Goal: Task Accomplishment & Management: Complete application form

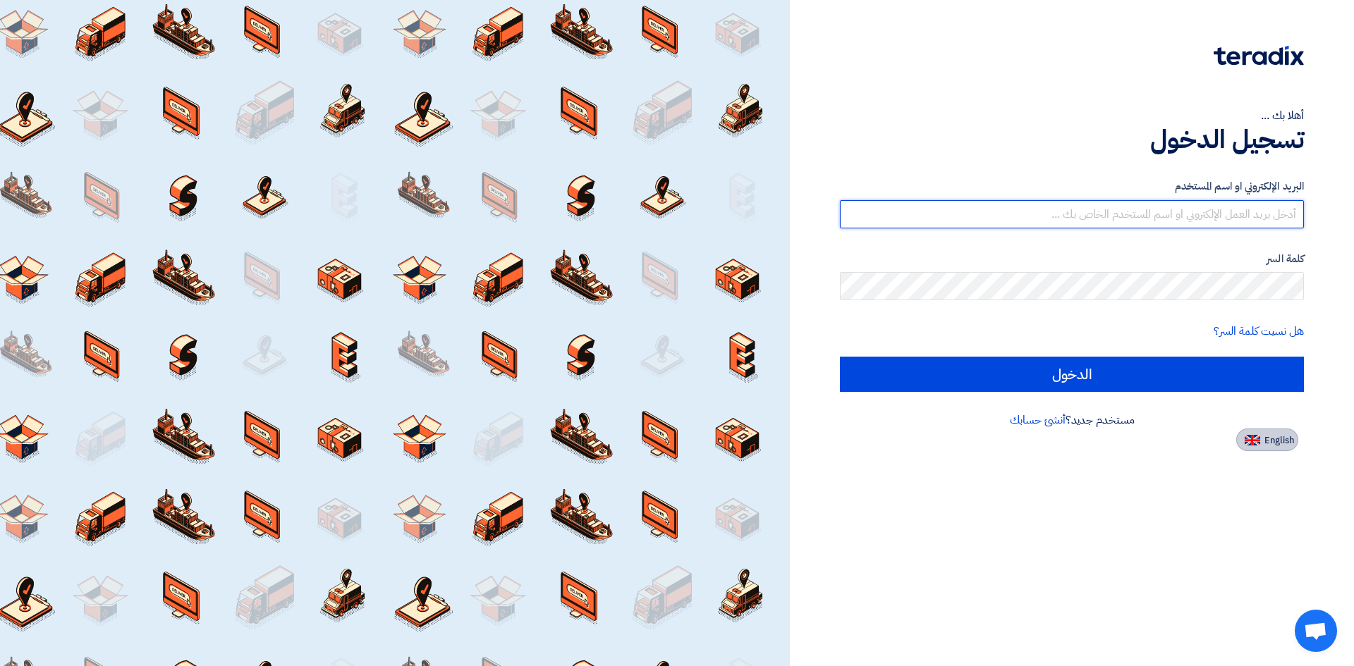
type input "[EMAIL_ADDRESS][DOMAIN_NAME]"
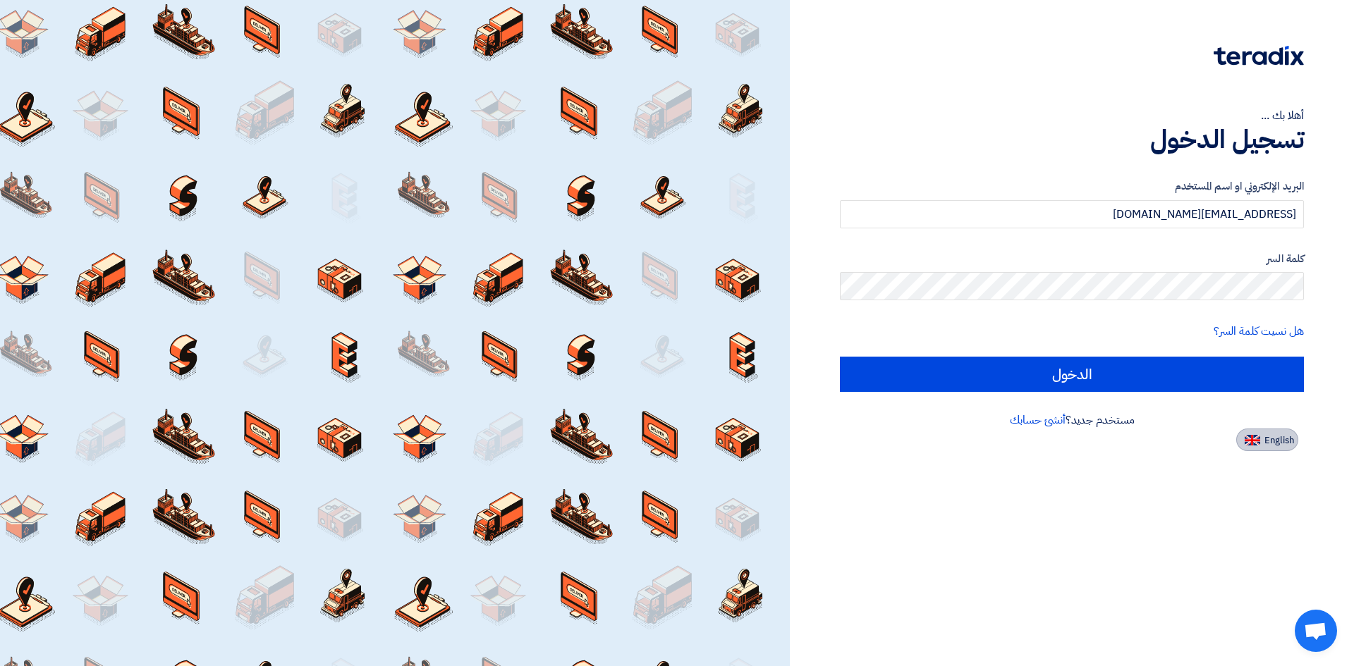
click at [1266, 441] on span "English" at bounding box center [1279, 441] width 30 height 10
type input "Sign in"
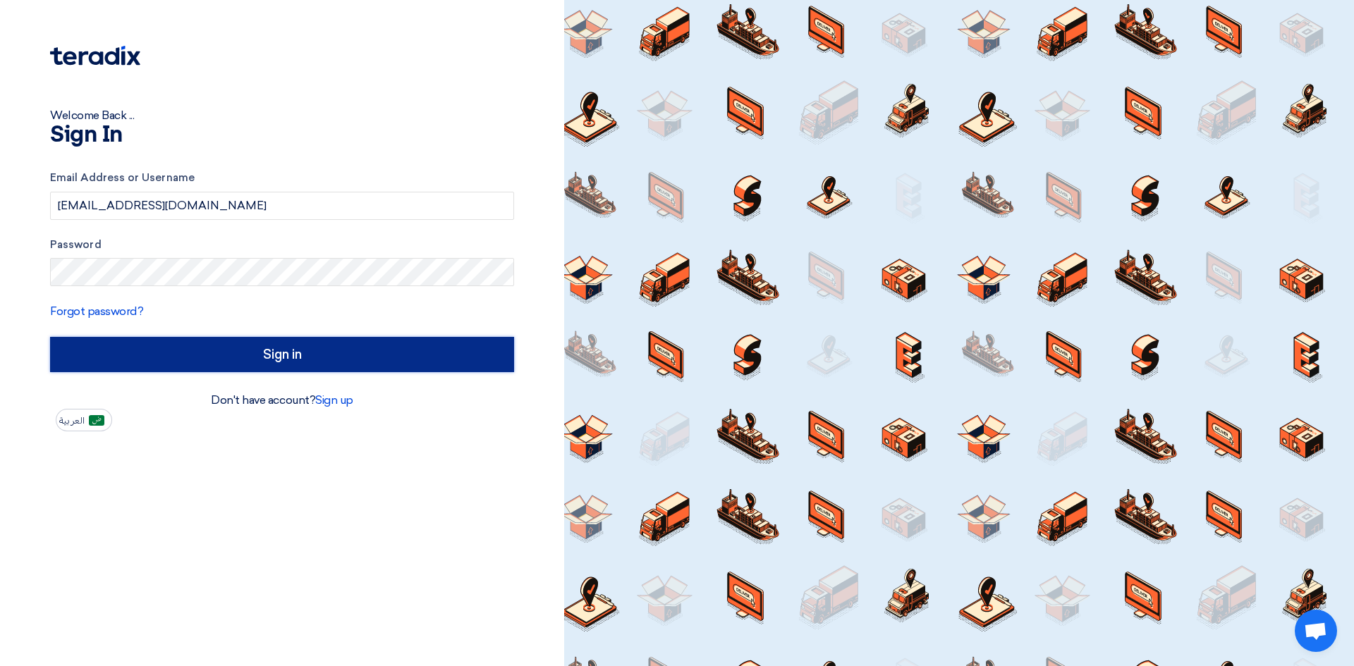
click at [286, 356] on input "Sign in" at bounding box center [282, 354] width 464 height 35
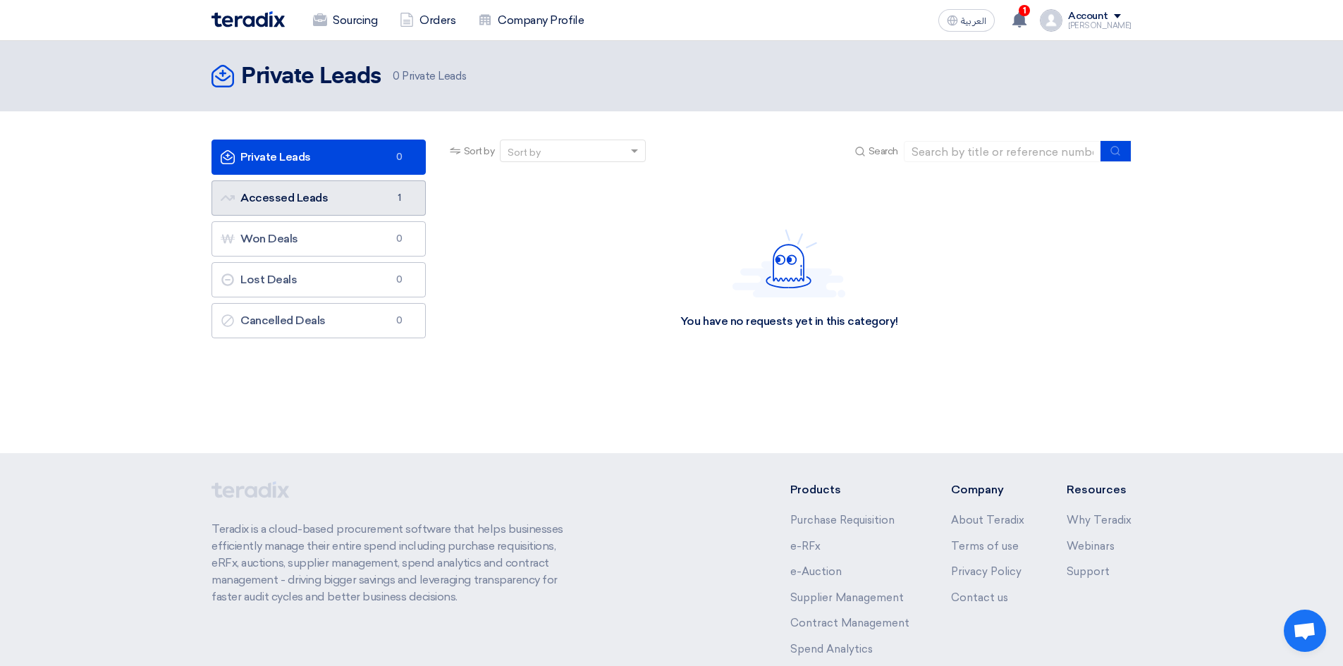
click at [299, 197] on link "Accessed Leads Accessed Leads 1" at bounding box center [319, 198] width 214 height 35
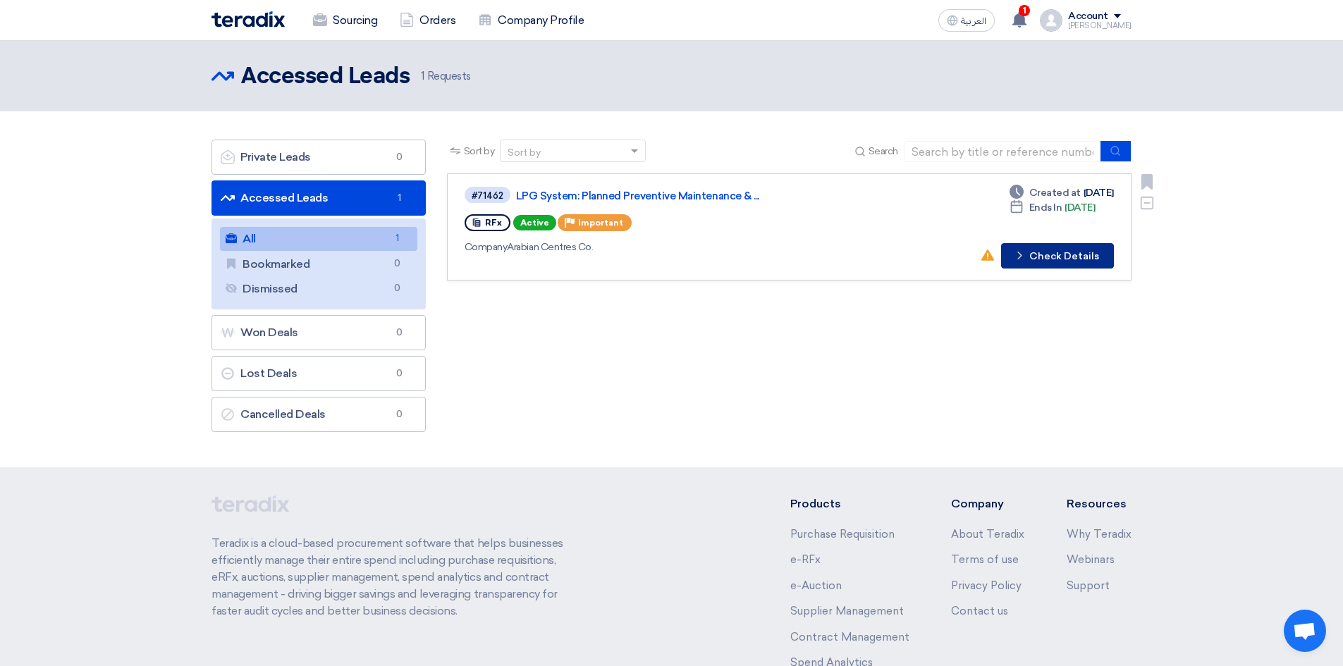
click at [1051, 259] on button "Check details Check Details" at bounding box center [1057, 255] width 113 height 25
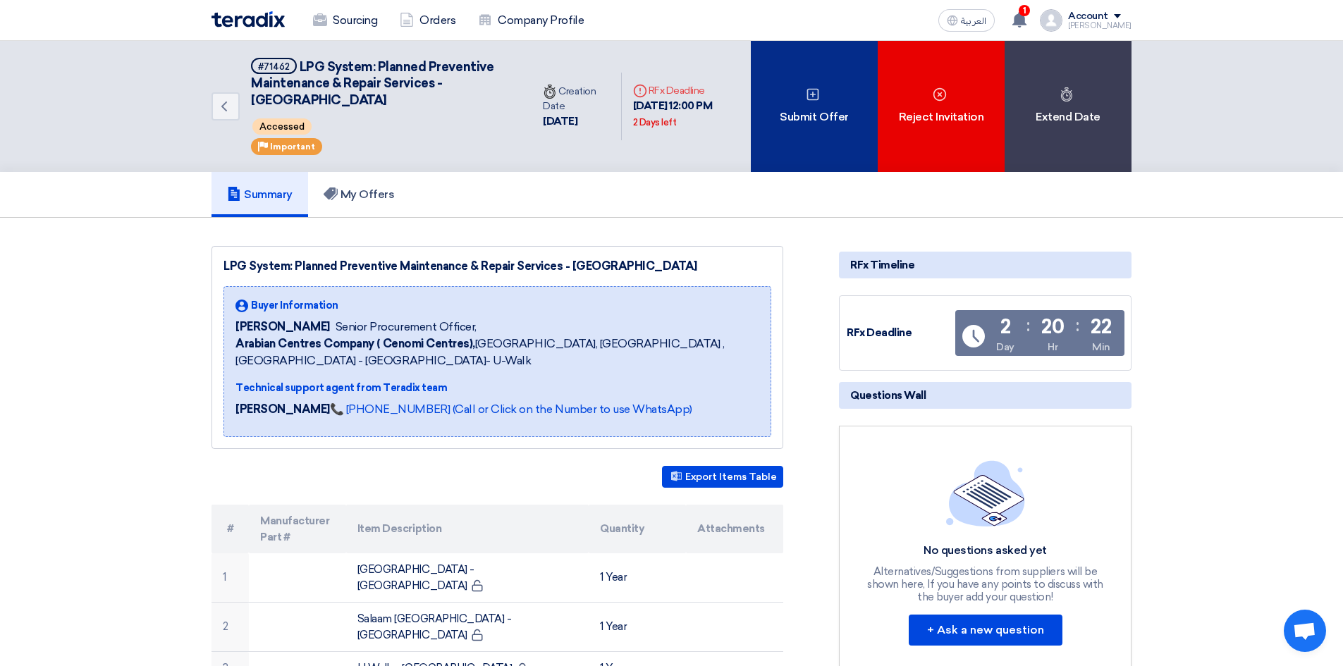
click at [797, 142] on div "Submit Offer" at bounding box center [814, 106] width 127 height 131
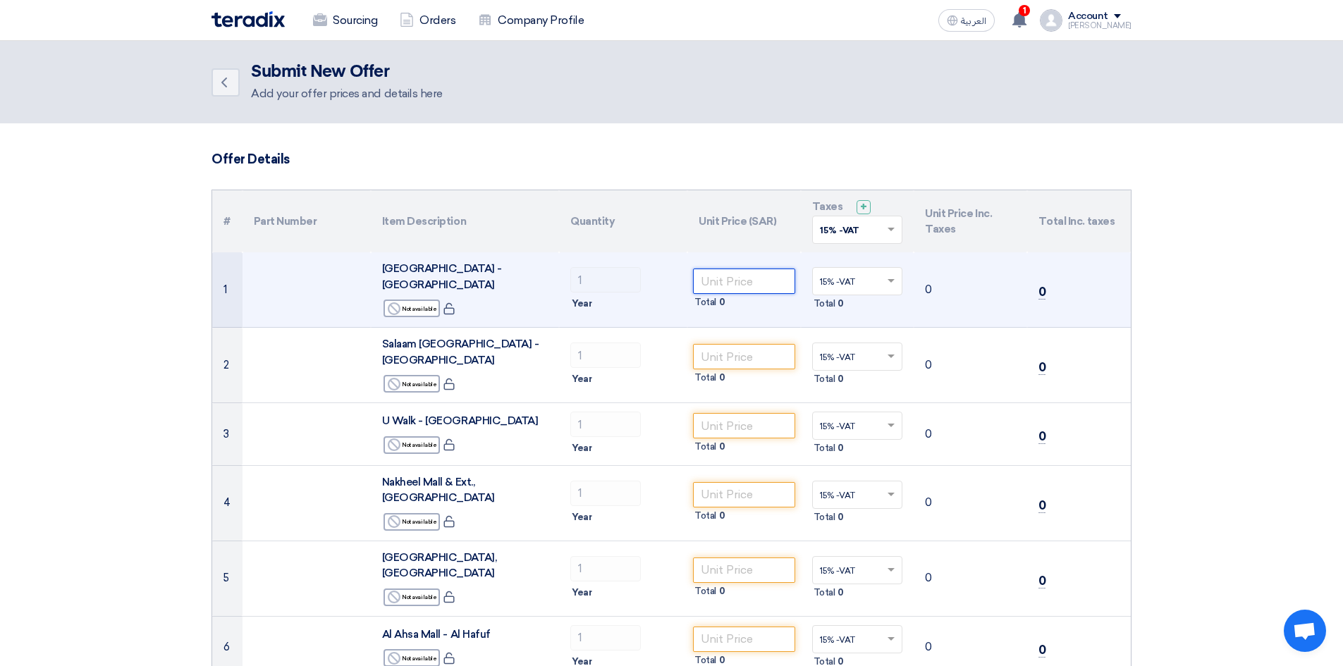
click at [723, 279] on input "number" at bounding box center [744, 281] width 102 height 25
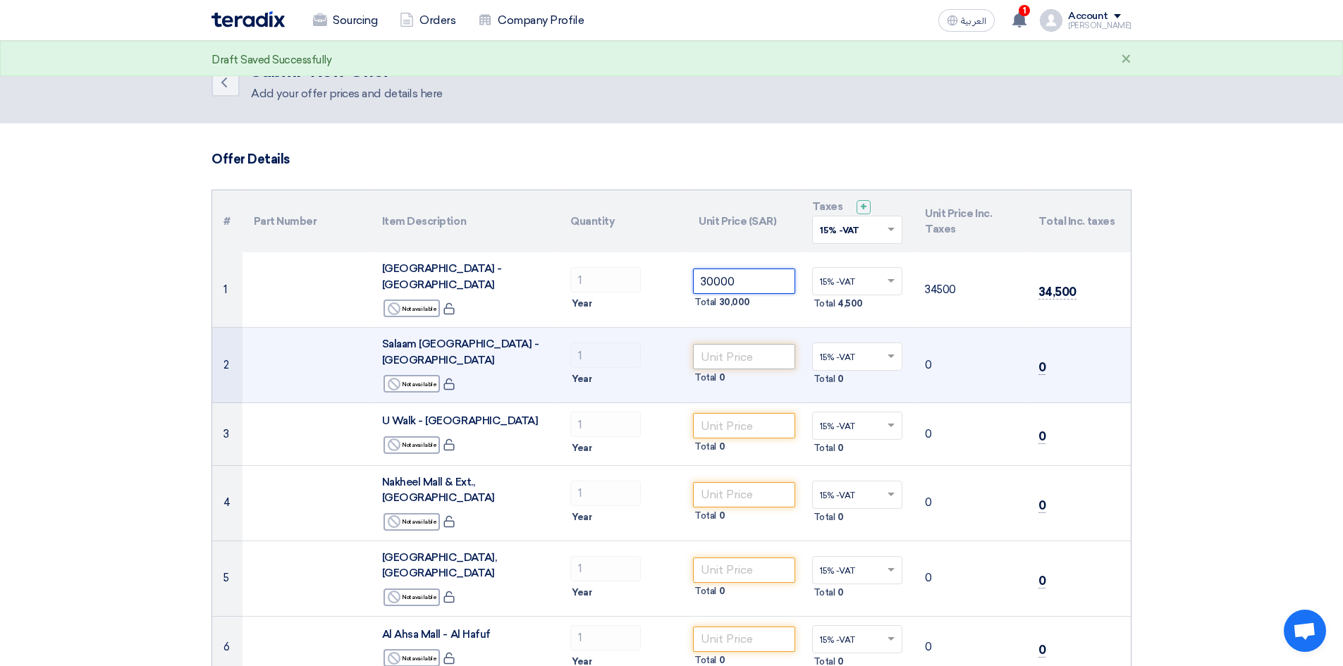
type input "30000"
click at [740, 344] on input "number" at bounding box center [744, 356] width 102 height 25
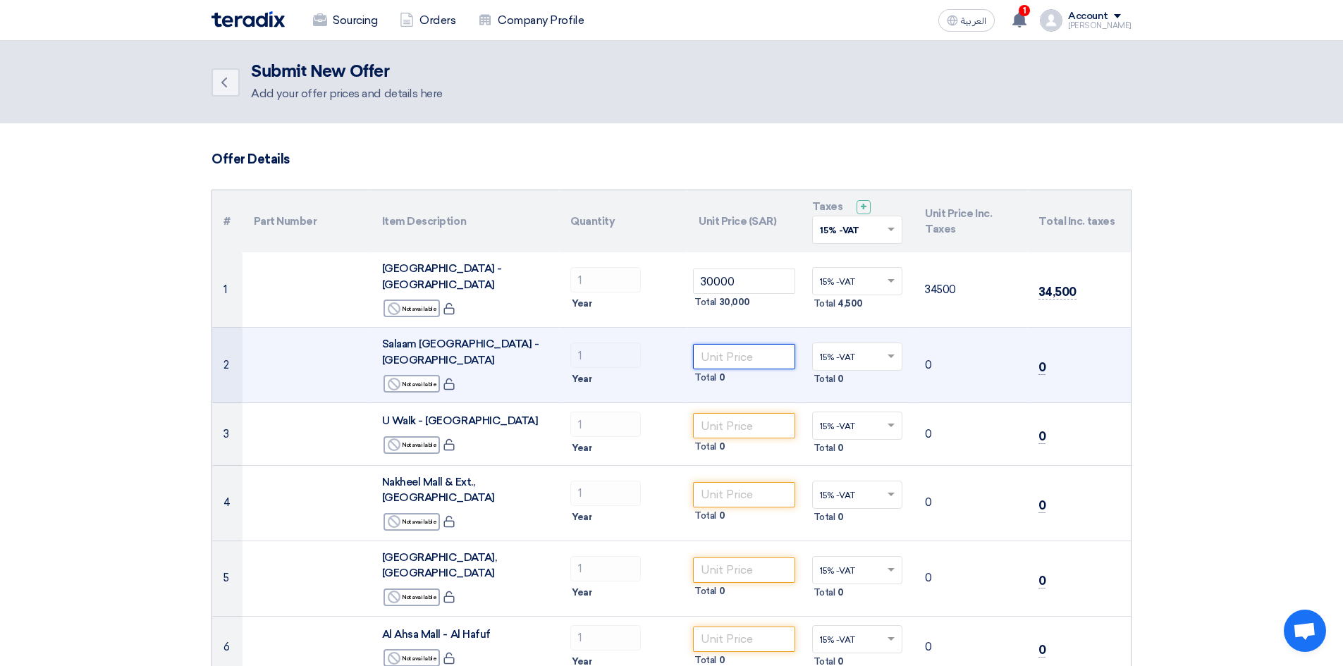
click at [741, 348] on input "number" at bounding box center [744, 356] width 102 height 25
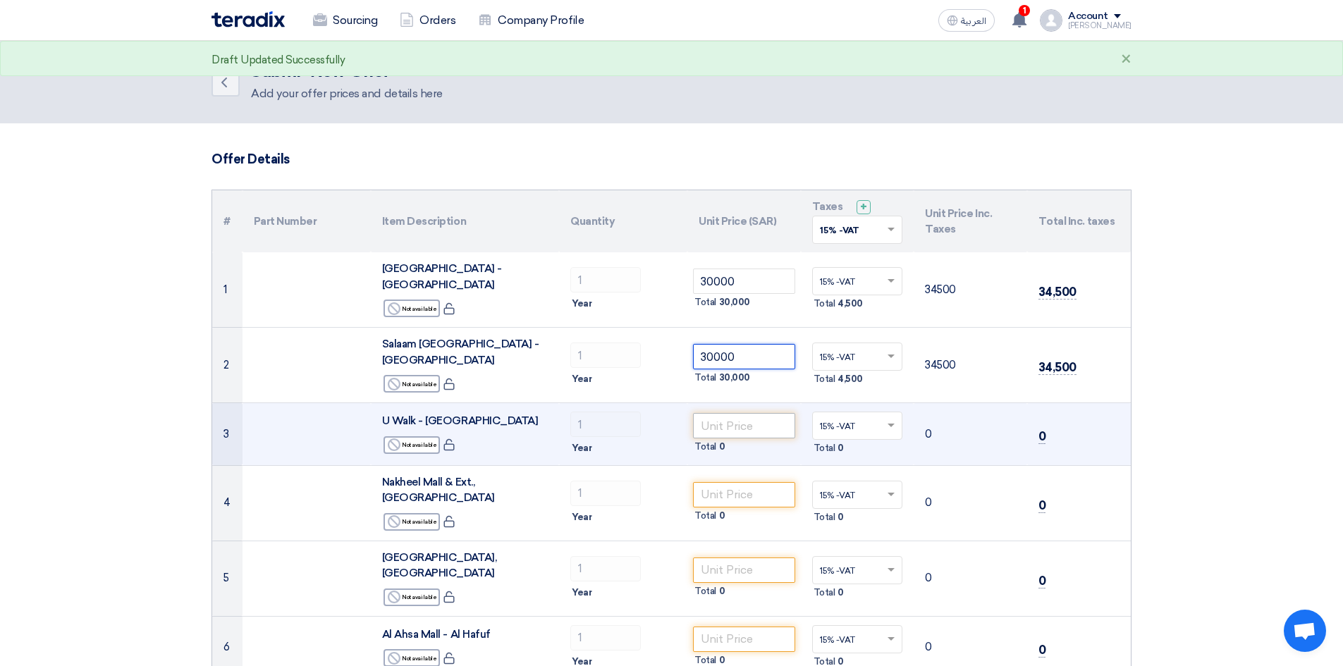
type input "30000"
click at [728, 413] on input "number" at bounding box center [744, 425] width 102 height 25
type input "30000"
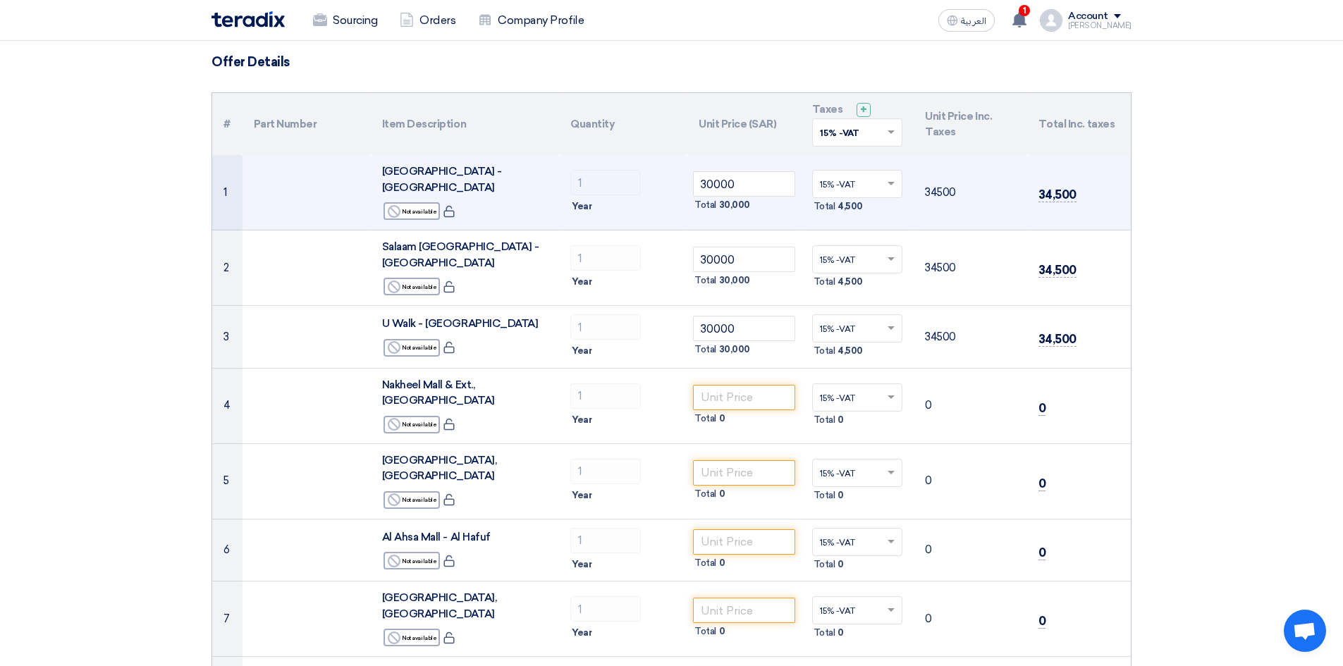
scroll to position [71, 0]
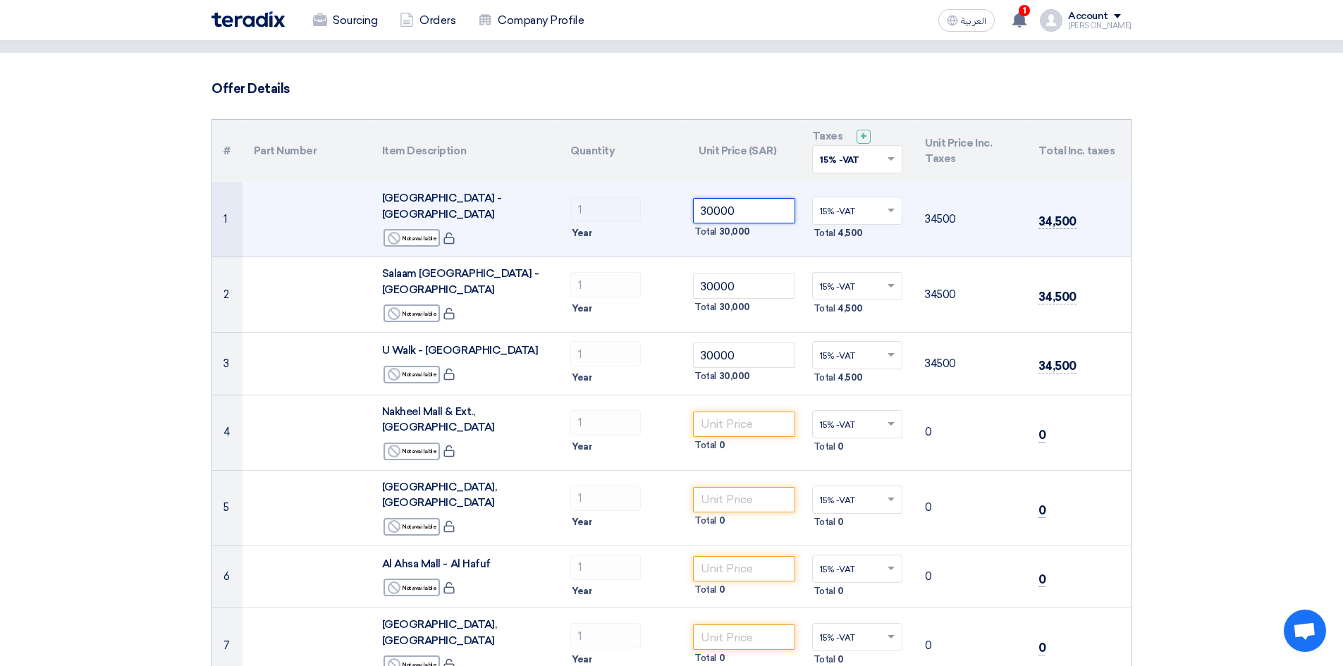
drag, startPoint x: 757, startPoint y: 210, endPoint x: 667, endPoint y: 215, distance: 90.4
click at [667, 215] on tr "1 [GEOGRAPHIC_DATA] - [GEOGRAPHIC_DATA] Reject Not available 1 ×" at bounding box center [671, 219] width 919 height 75
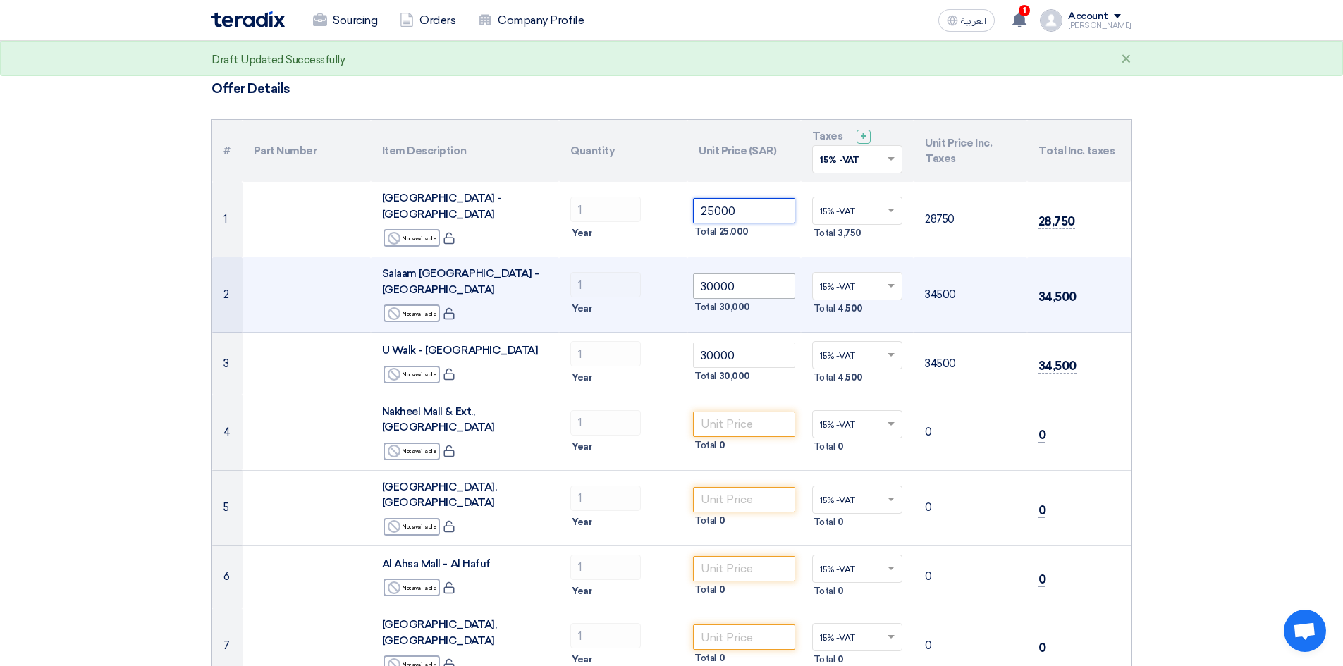
type input "25000"
click at [607, 273] on tr "2 [GEOGRAPHIC_DATA] - [GEOGRAPHIC_DATA] Reject Not available 1 ×" at bounding box center [671, 294] width 919 height 75
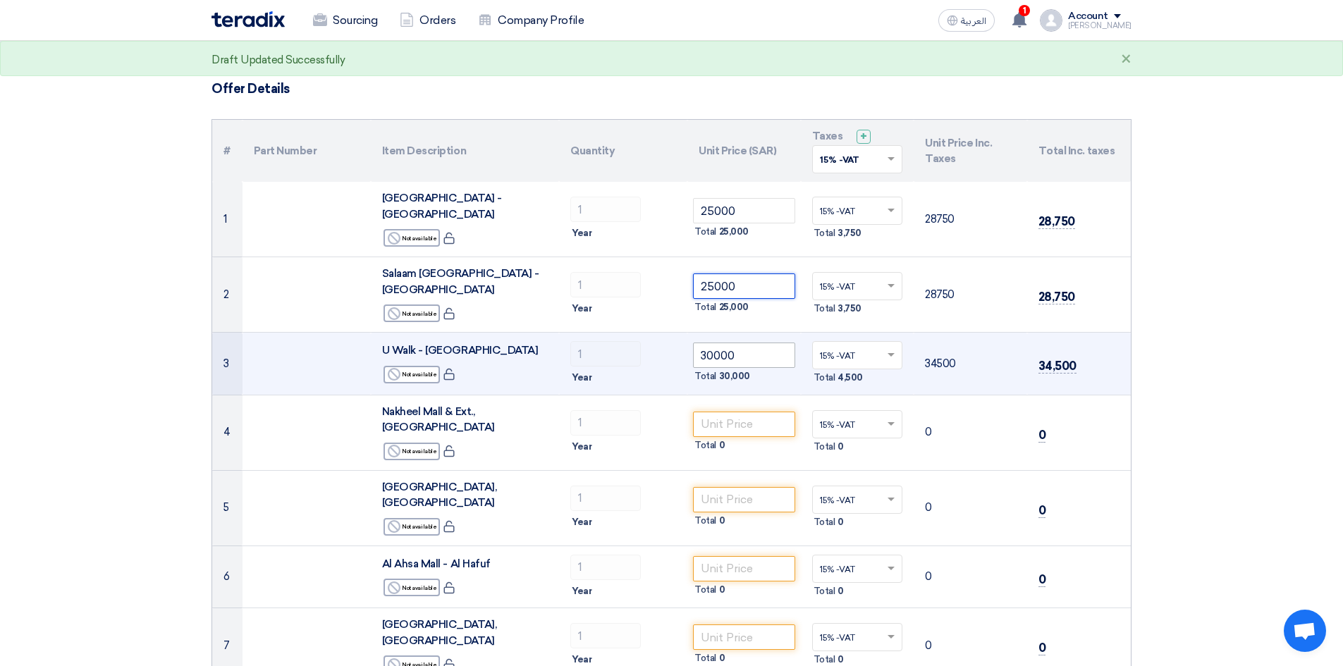
type input "25000"
drag, startPoint x: 740, startPoint y: 323, endPoint x: 678, endPoint y: 329, distance: 62.3
click at [678, 333] on tr "3 U Walk - [GEOGRAPHIC_DATA] Reject Not available 1 30000 ×" at bounding box center [671, 364] width 919 height 63
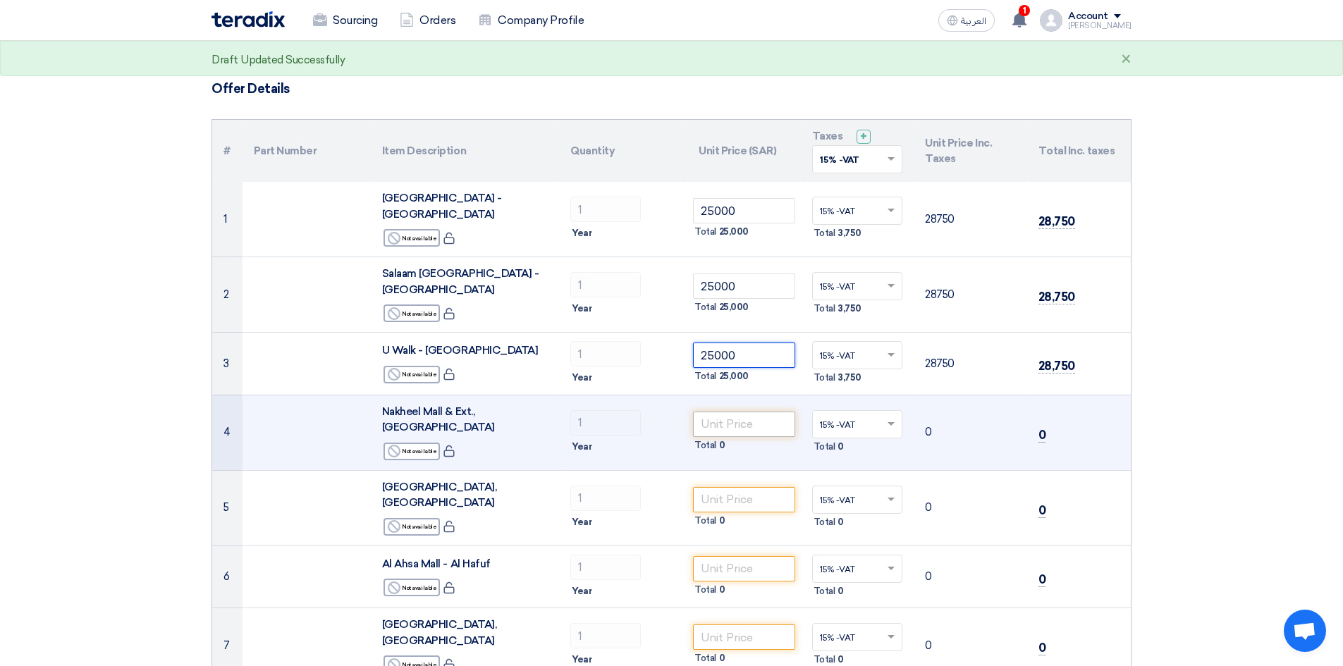
type input "25000"
click at [710, 412] on input "number" at bounding box center [744, 424] width 102 height 25
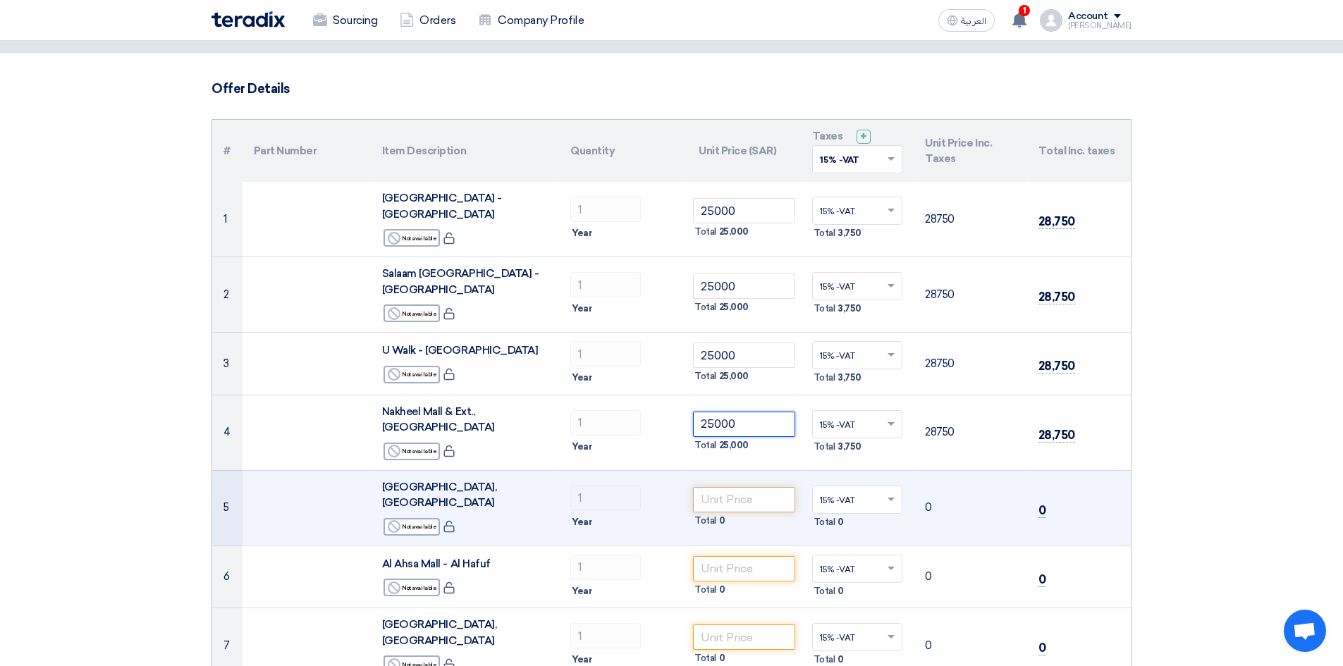
type input "25000"
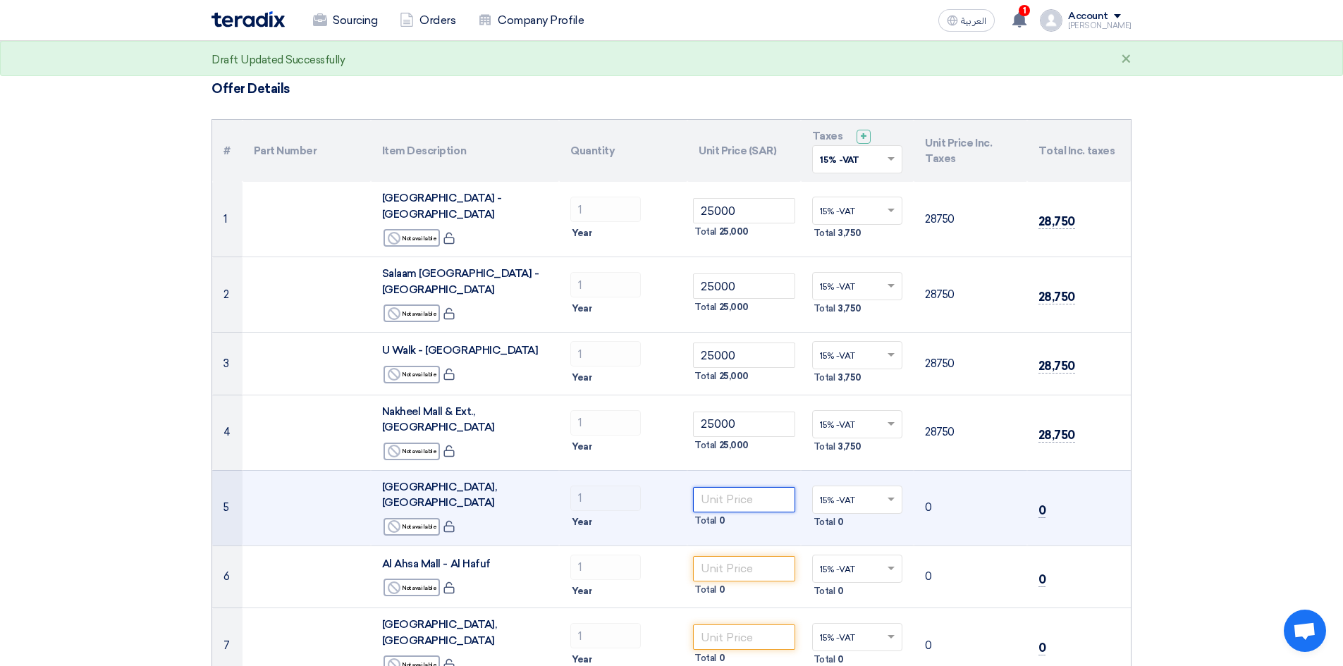
click at [736, 487] on input "number" at bounding box center [744, 499] width 102 height 25
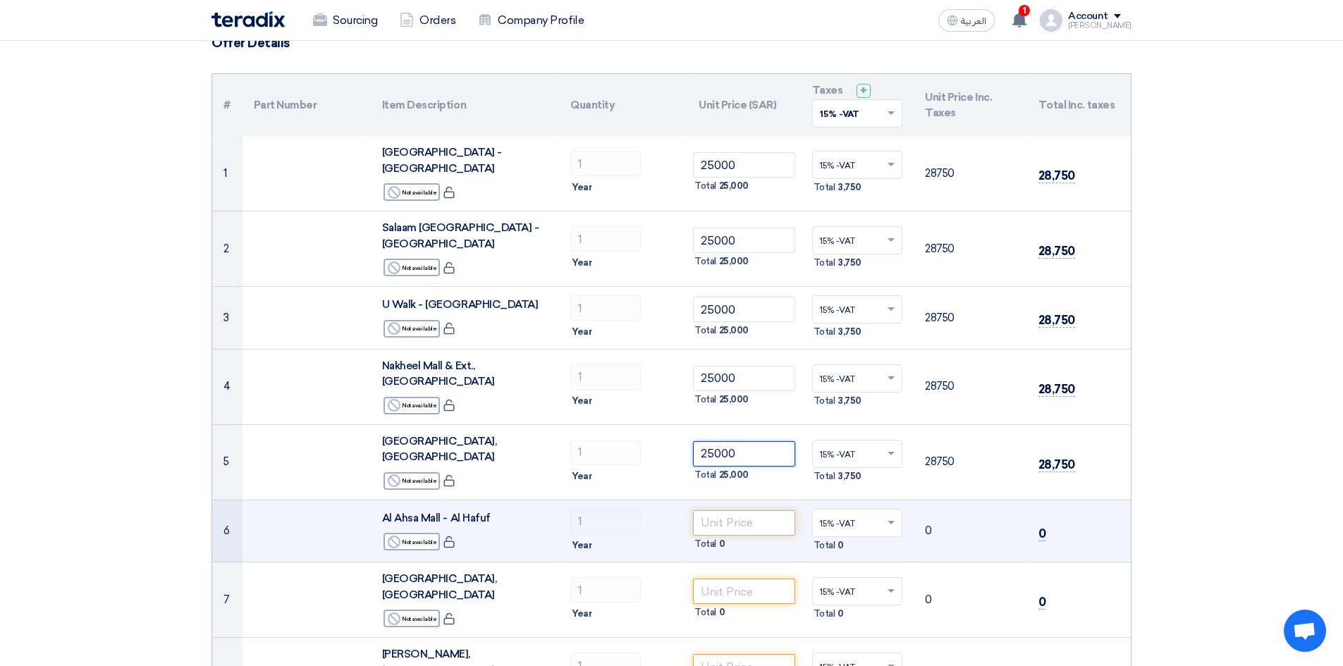
scroll to position [141, 0]
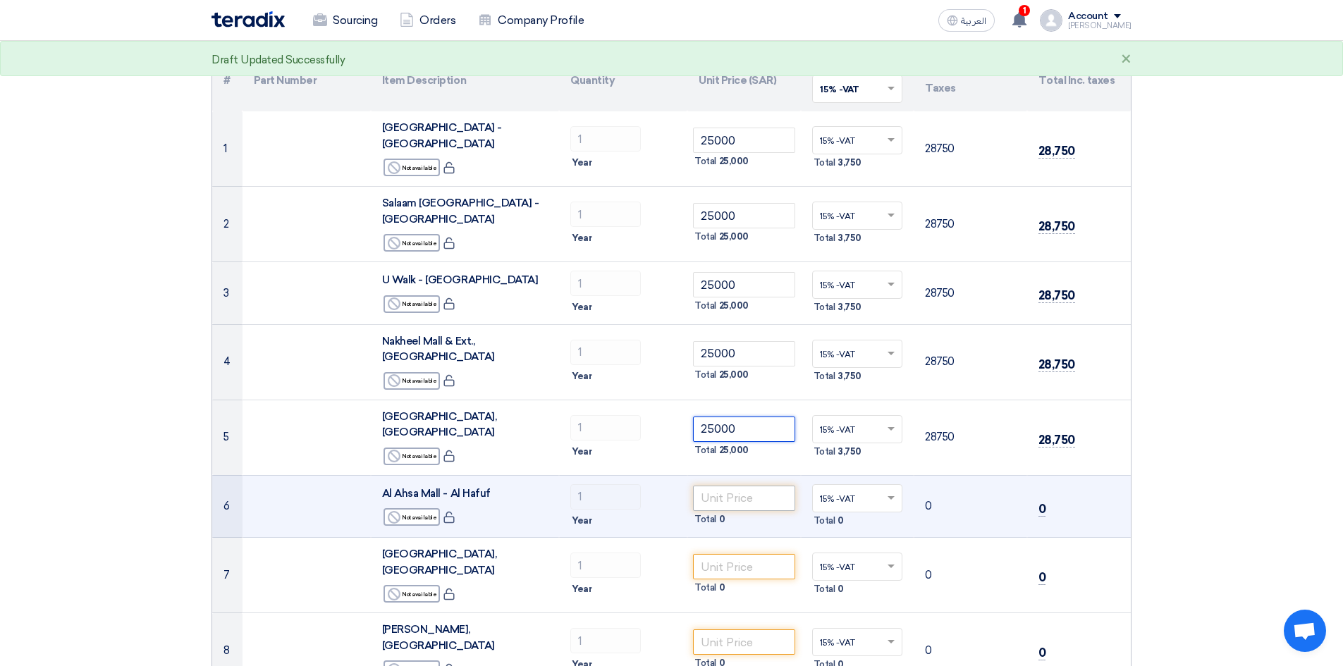
type input "25000"
click at [730, 486] on input "number" at bounding box center [744, 498] width 102 height 25
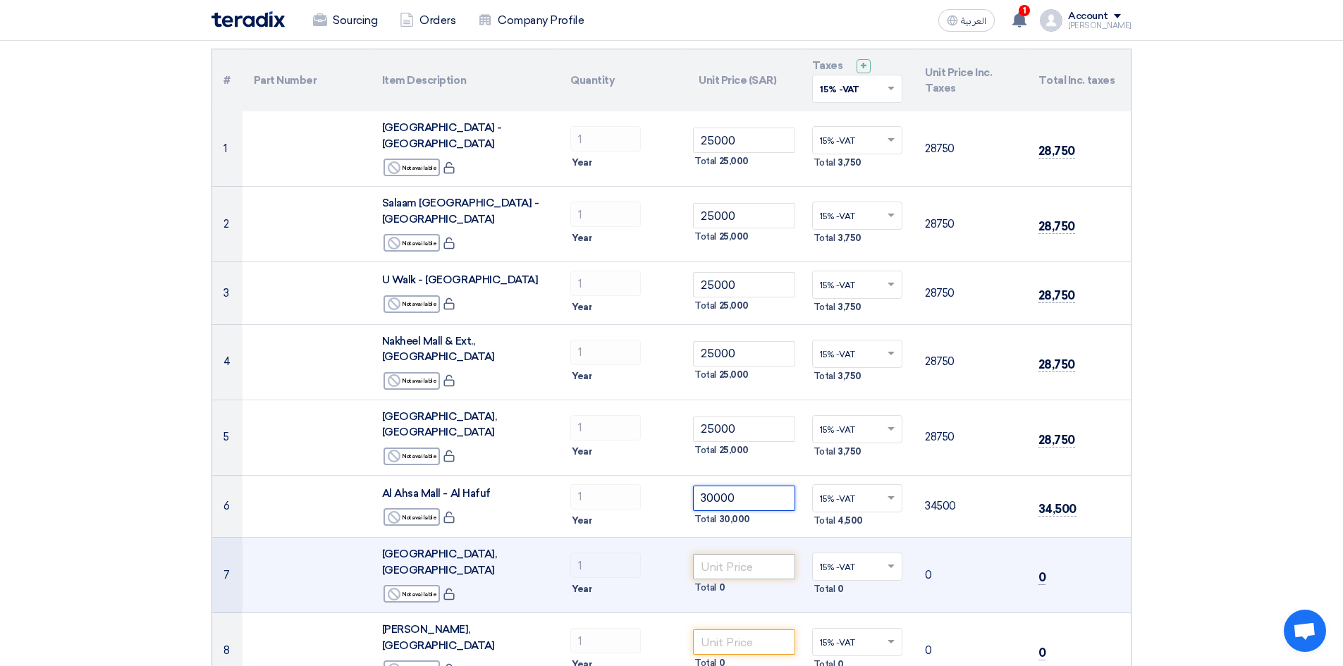
type input "30000"
click at [714, 554] on input "number" at bounding box center [744, 566] width 102 height 25
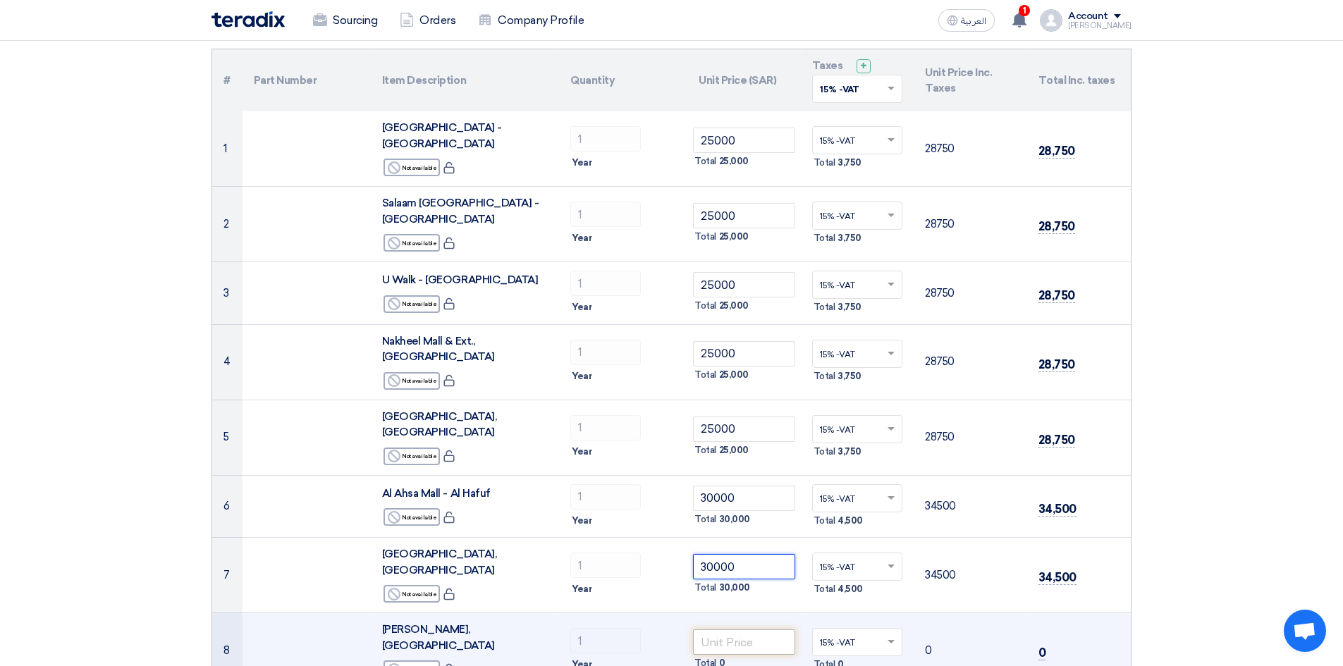
type input "30000"
click at [716, 630] on input "number" at bounding box center [744, 642] width 102 height 25
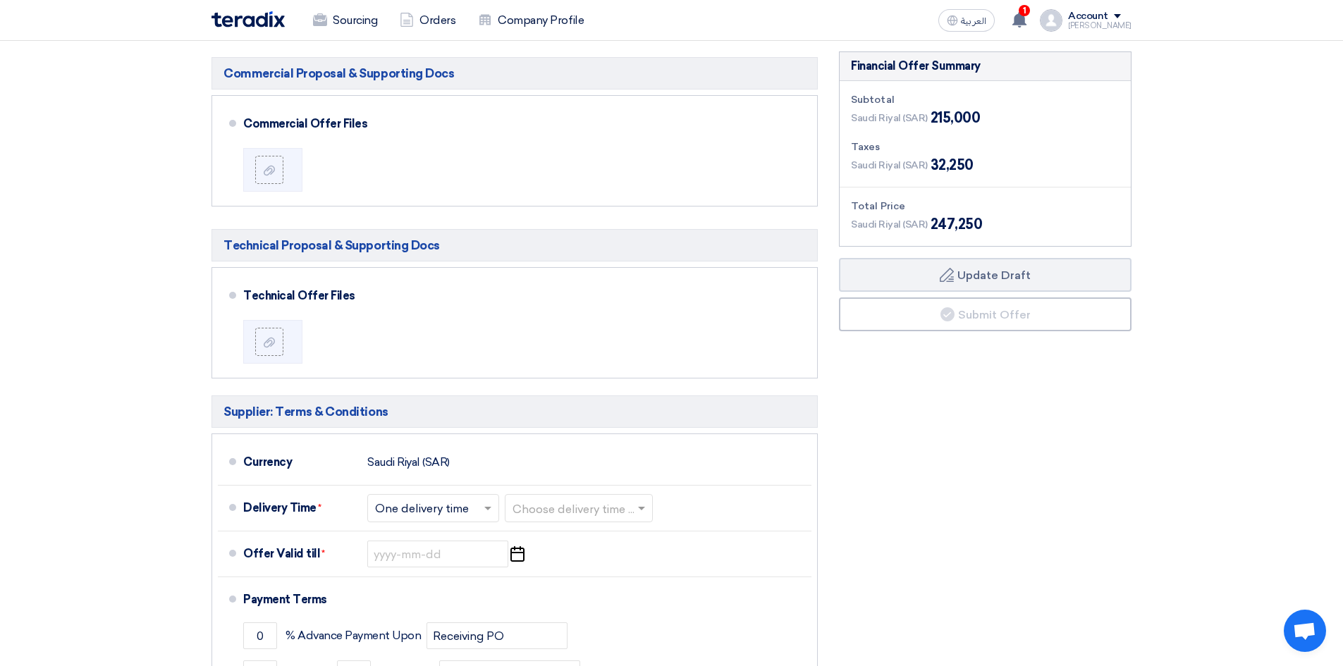
scroll to position [846, 0]
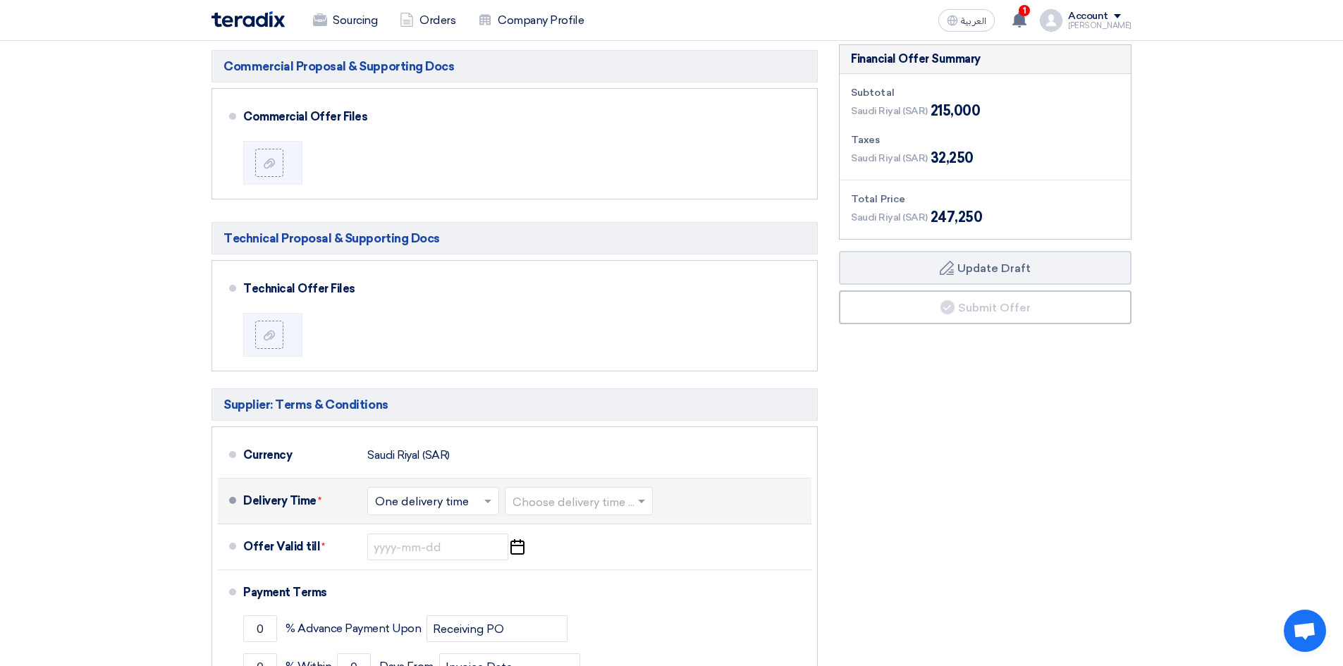
type input "30000"
click at [470, 493] on input "text" at bounding box center [434, 503] width 118 height 20
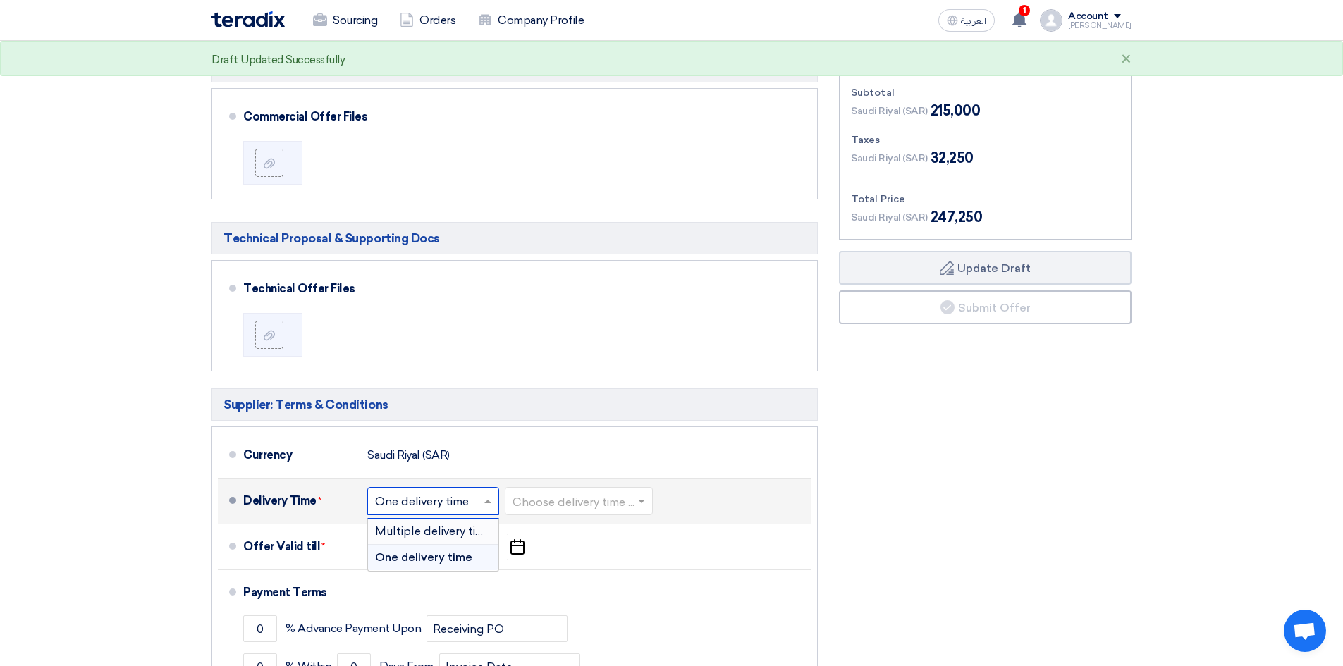
click at [651, 484] on div "Choose delivery time ... × One delivery time × Multiple delivery times One deli…" at bounding box center [511, 501] width 288 height 34
click at [605, 493] on input "text" at bounding box center [580, 503] width 134 height 20
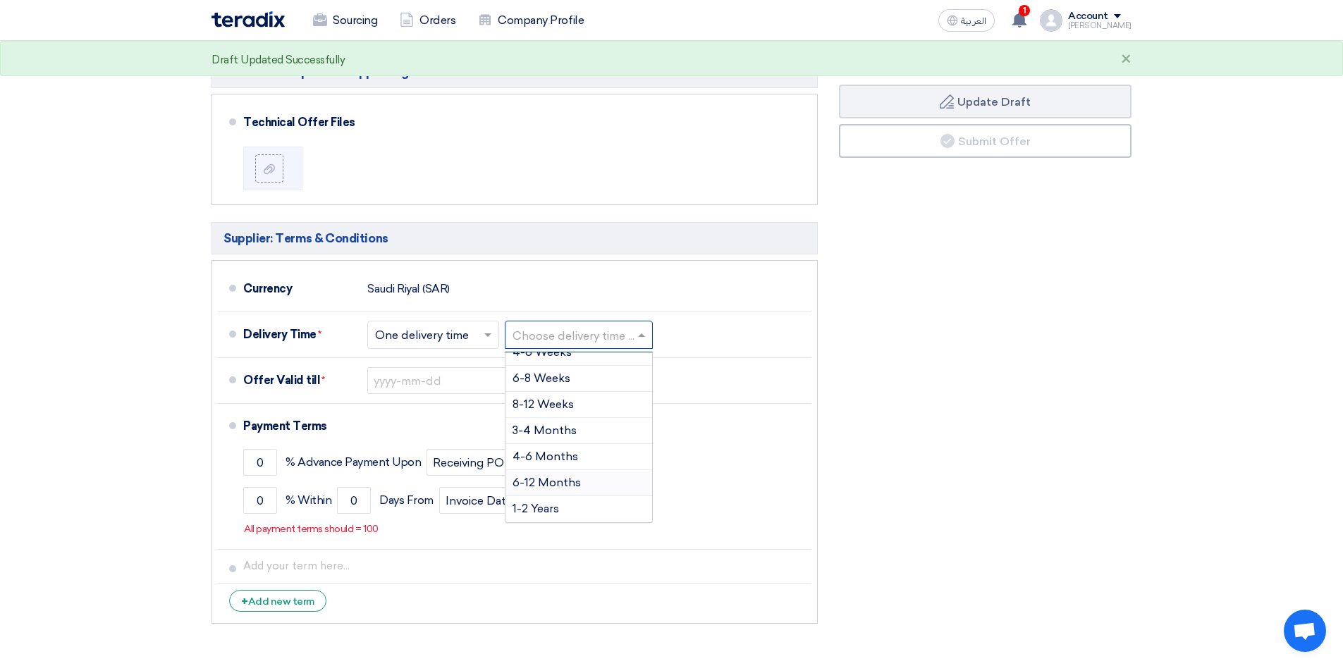
scroll to position [987, 0]
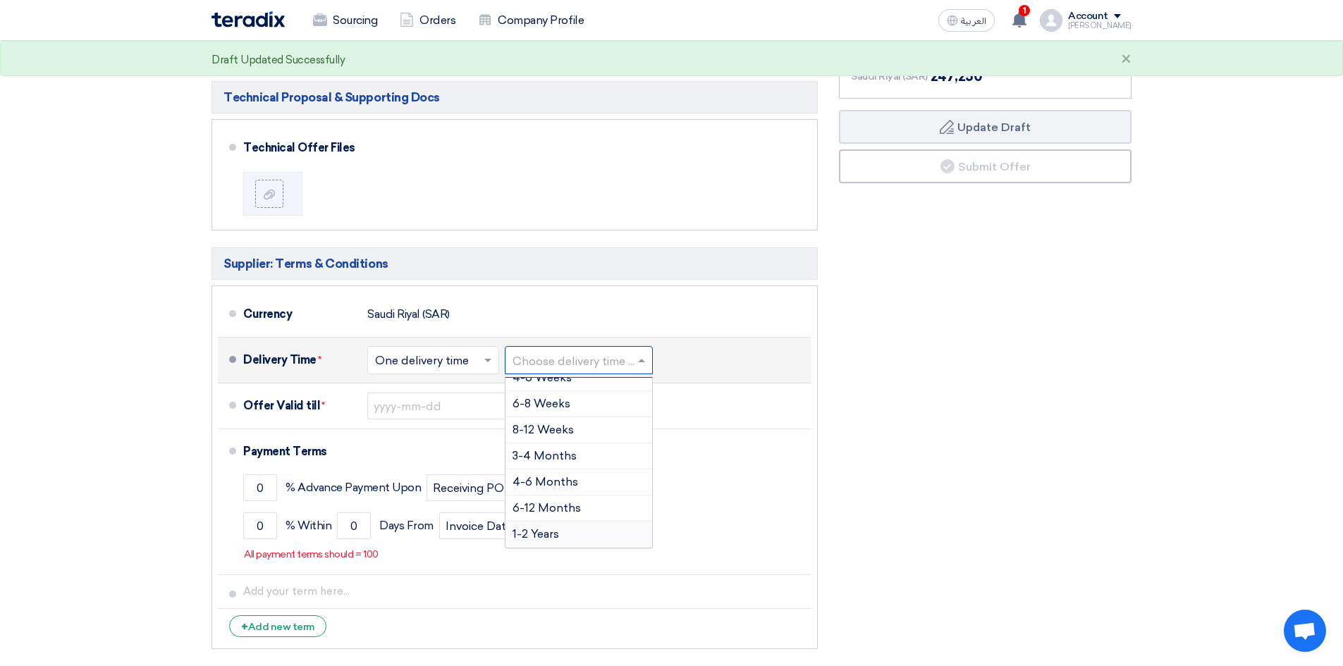
click at [556, 522] on div "1-2 Years" at bounding box center [579, 534] width 147 height 25
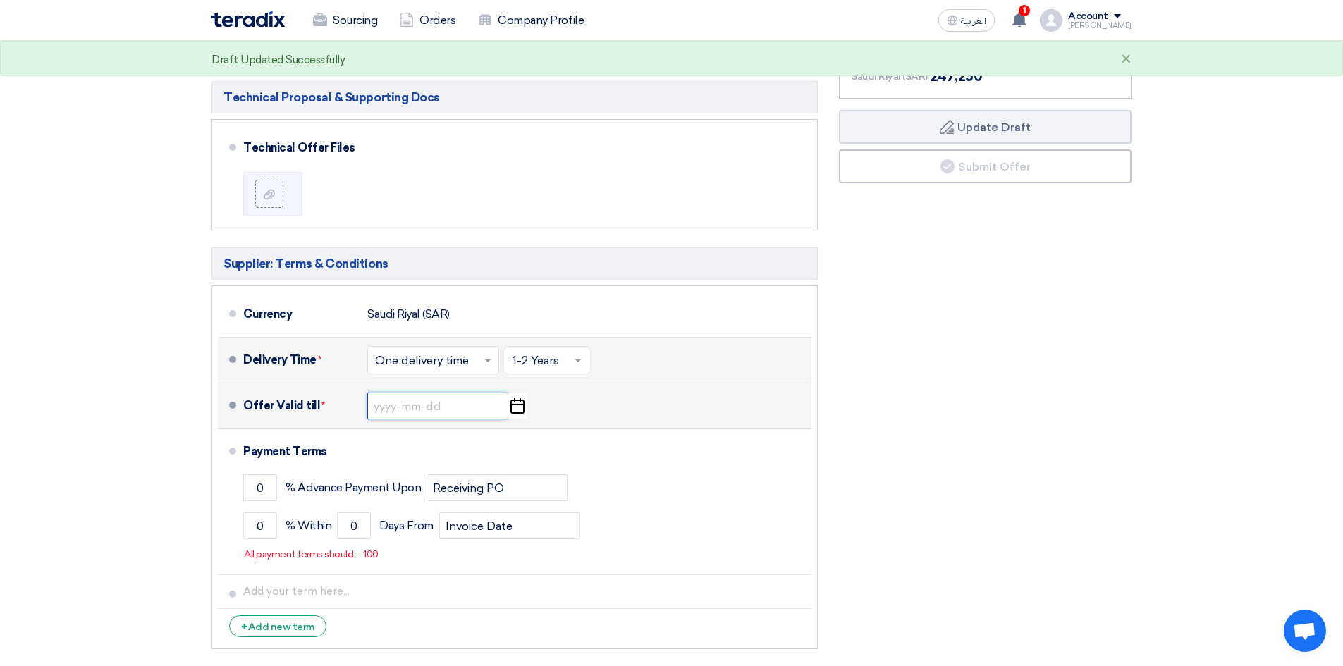
click at [404, 393] on input at bounding box center [437, 406] width 141 height 27
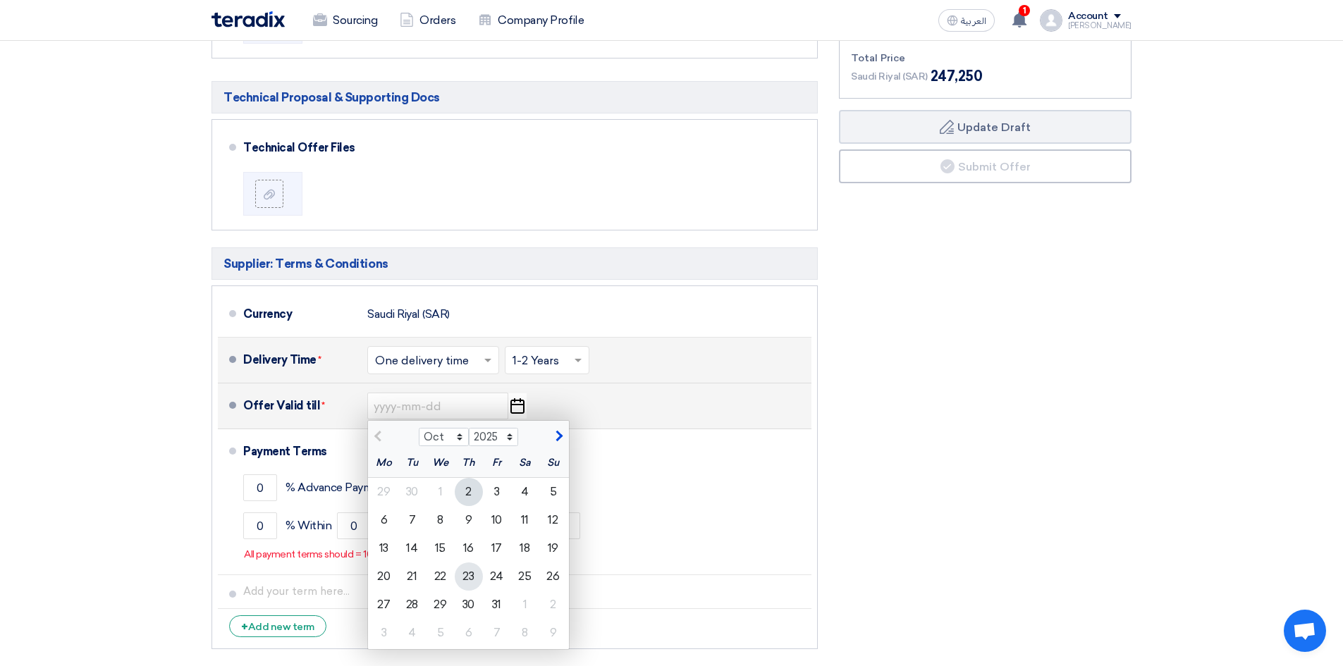
click at [467, 563] on div "23" at bounding box center [469, 577] width 28 height 28
type input "[DATE]"
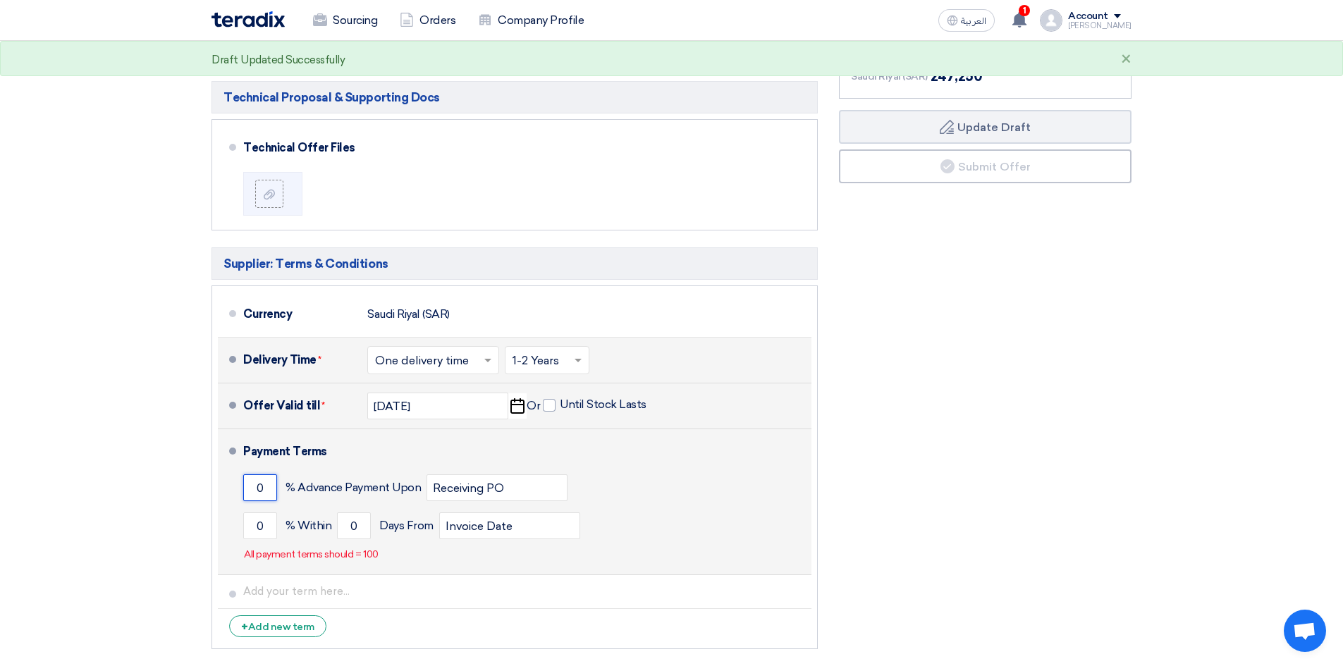
click at [261, 475] on input "0" at bounding box center [260, 488] width 34 height 27
drag, startPoint x: 267, startPoint y: 408, endPoint x: 253, endPoint y: 412, distance: 14.5
click at [253, 475] on input "0" at bounding box center [260, 488] width 34 height 27
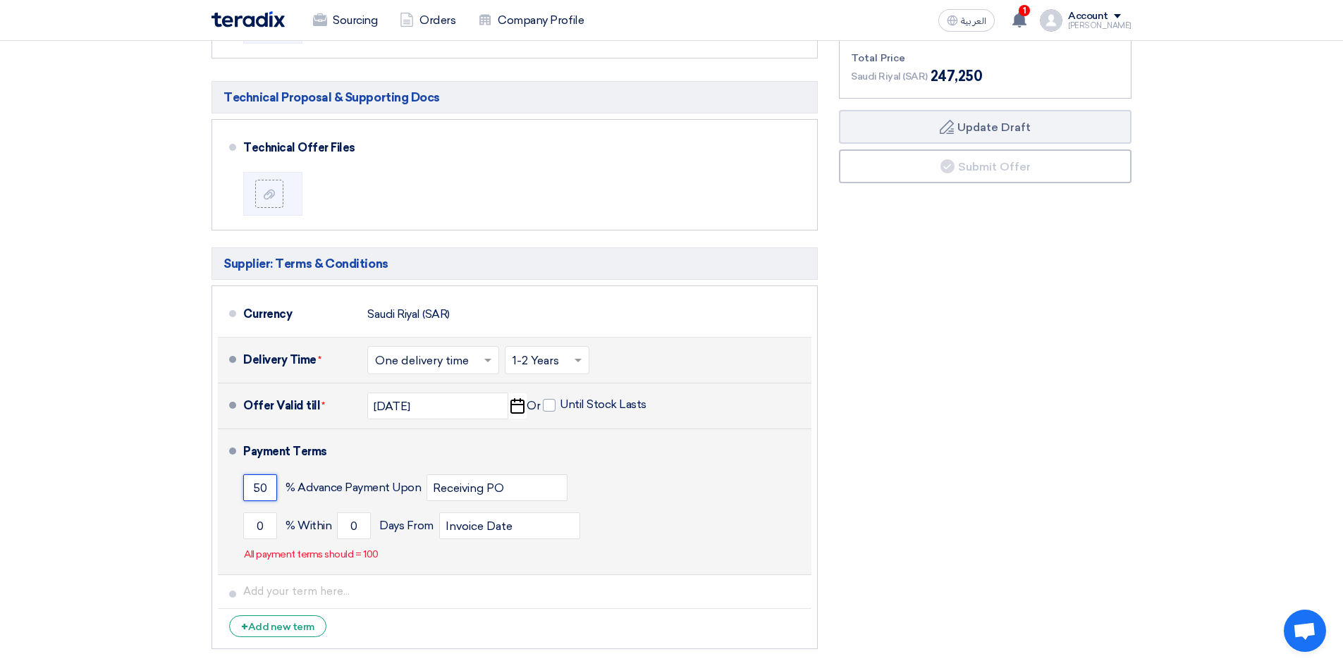
type input "50"
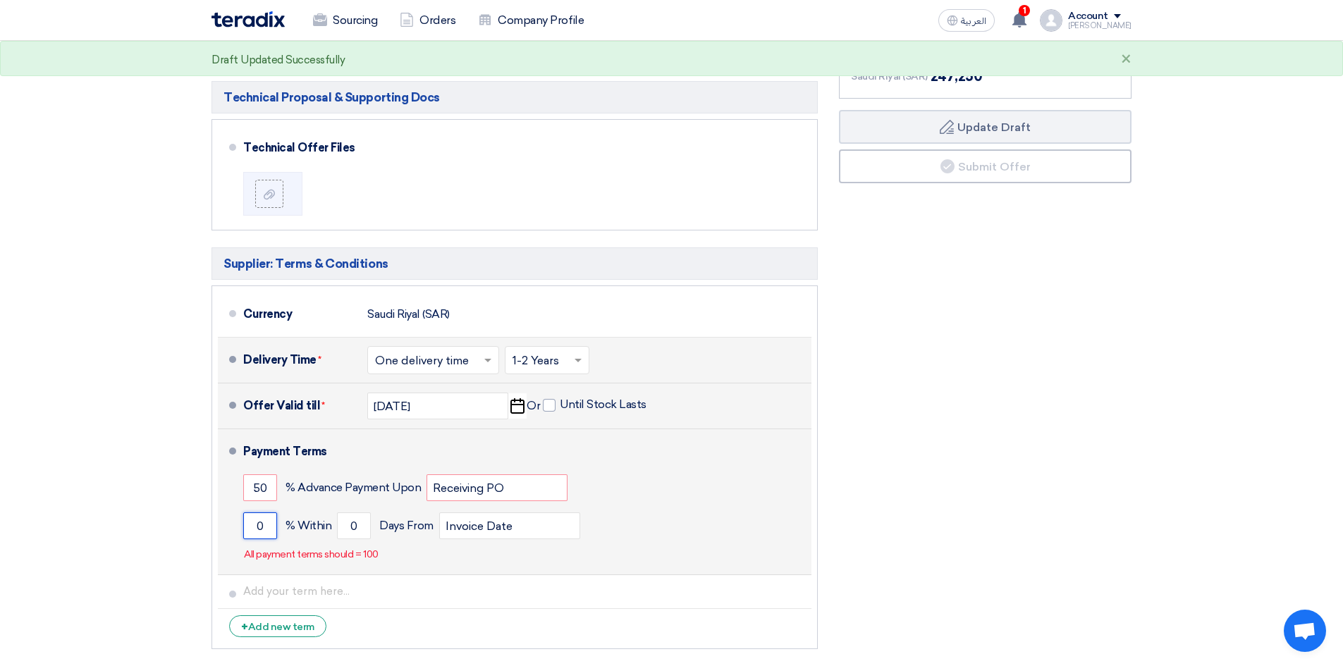
drag, startPoint x: 267, startPoint y: 448, endPoint x: 248, endPoint y: 456, distance: 20.6
click at [248, 513] on input "0" at bounding box center [260, 526] width 34 height 27
type input "50"
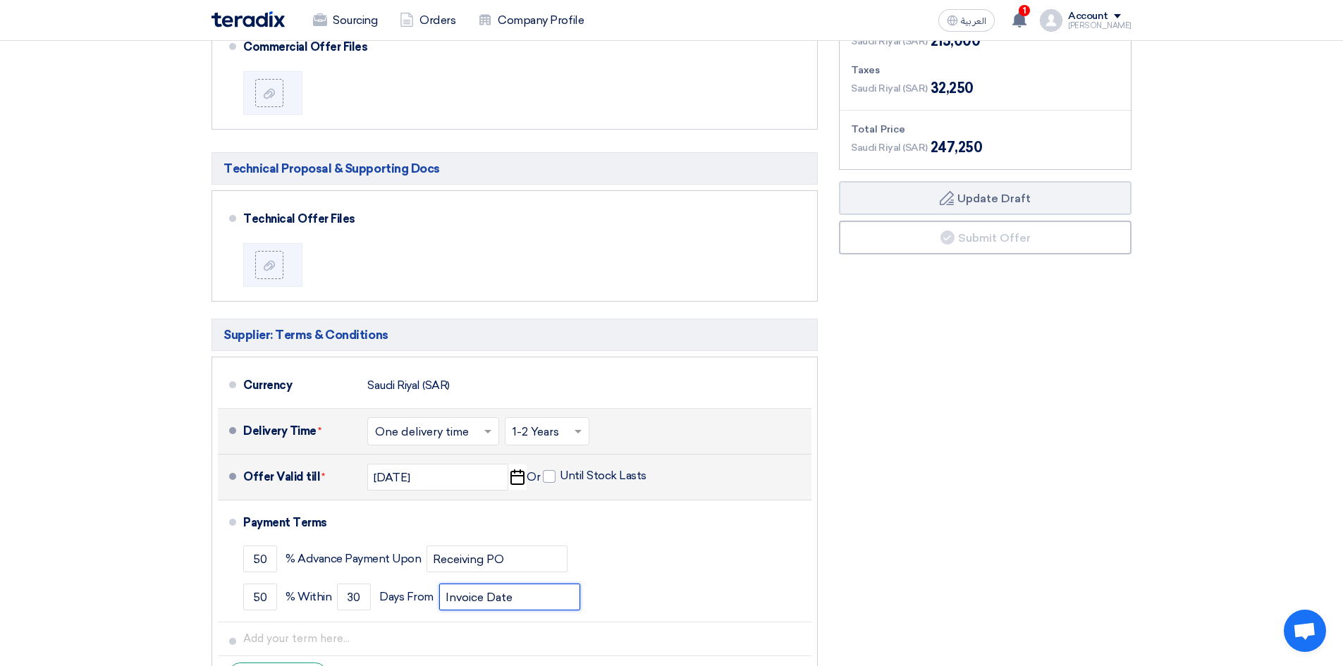
scroll to position [917, 0]
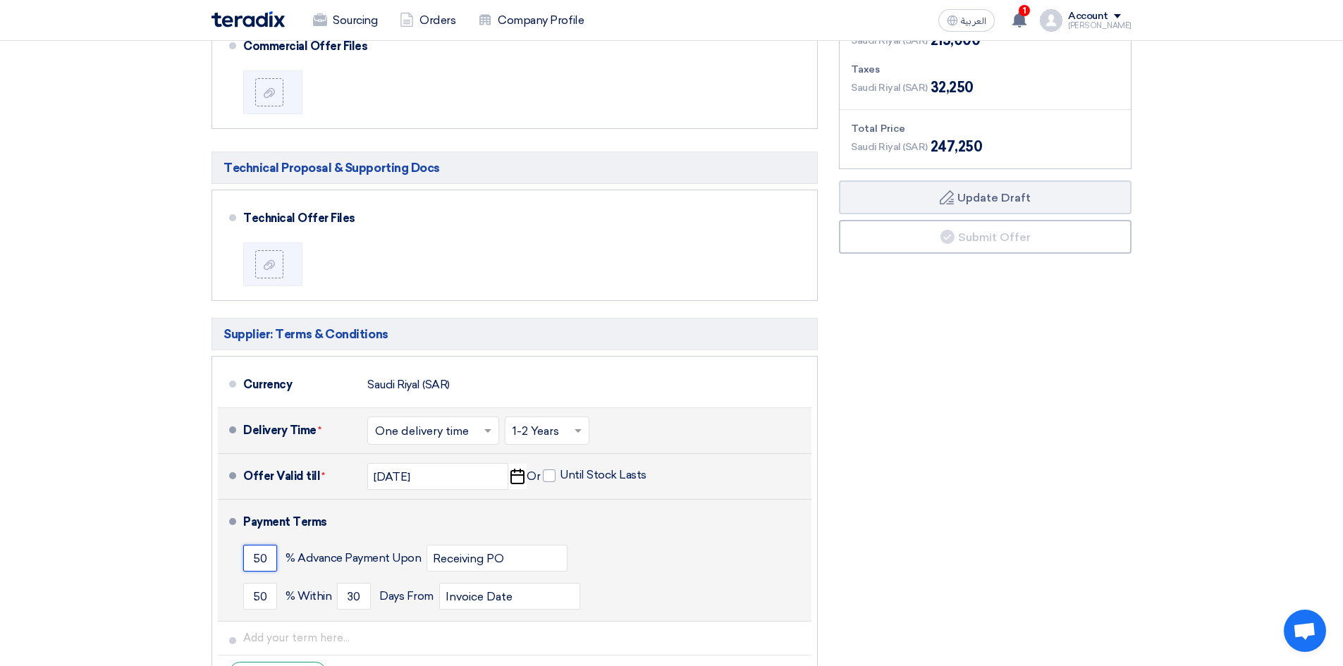
click at [270, 545] on input "50" at bounding box center [260, 558] width 34 height 27
click at [267, 583] on input "50" at bounding box center [260, 596] width 34 height 27
click at [356, 583] on input "30" at bounding box center [354, 596] width 34 height 27
drag, startPoint x: 367, startPoint y: 519, endPoint x: 345, endPoint y: 520, distance: 21.9
click at [345, 583] on input "30" at bounding box center [354, 596] width 34 height 27
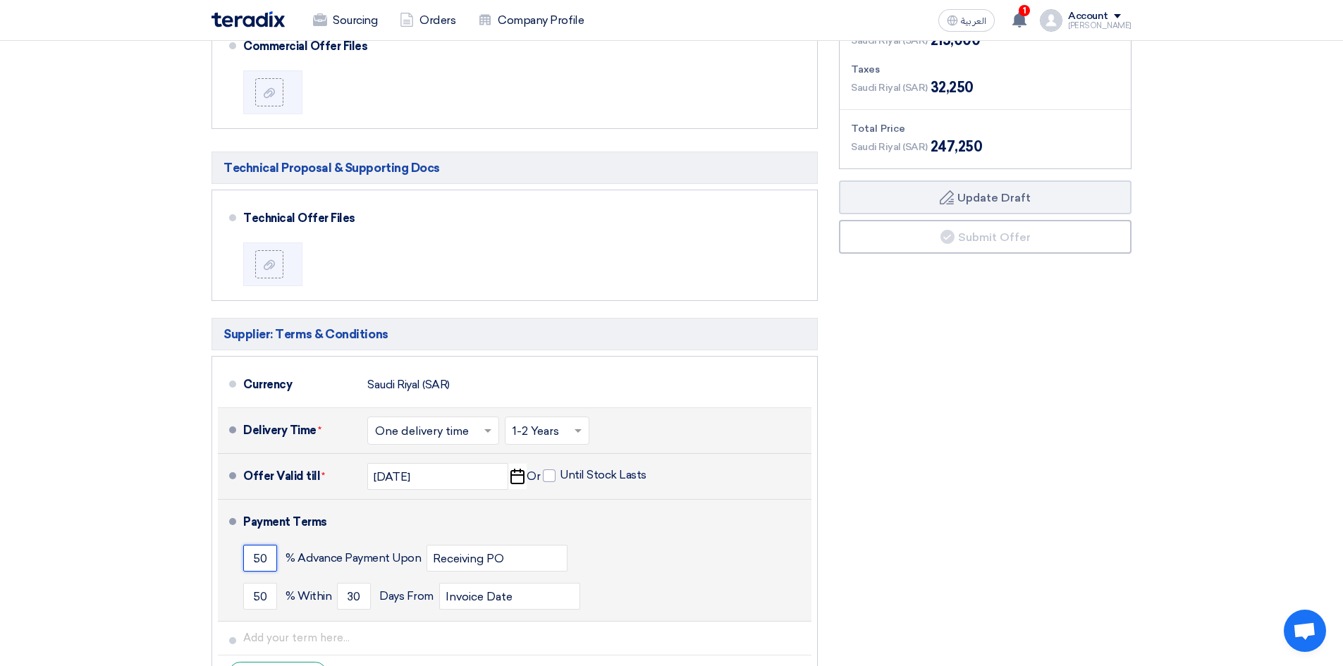
click at [269, 545] on input "50" at bounding box center [260, 558] width 34 height 27
click at [265, 583] on input "50" at bounding box center [260, 596] width 34 height 27
drag, startPoint x: 348, startPoint y: 519, endPoint x: 366, endPoint y: 517, distance: 18.5
click at [366, 583] on input "30" at bounding box center [354, 596] width 34 height 27
type input "180"
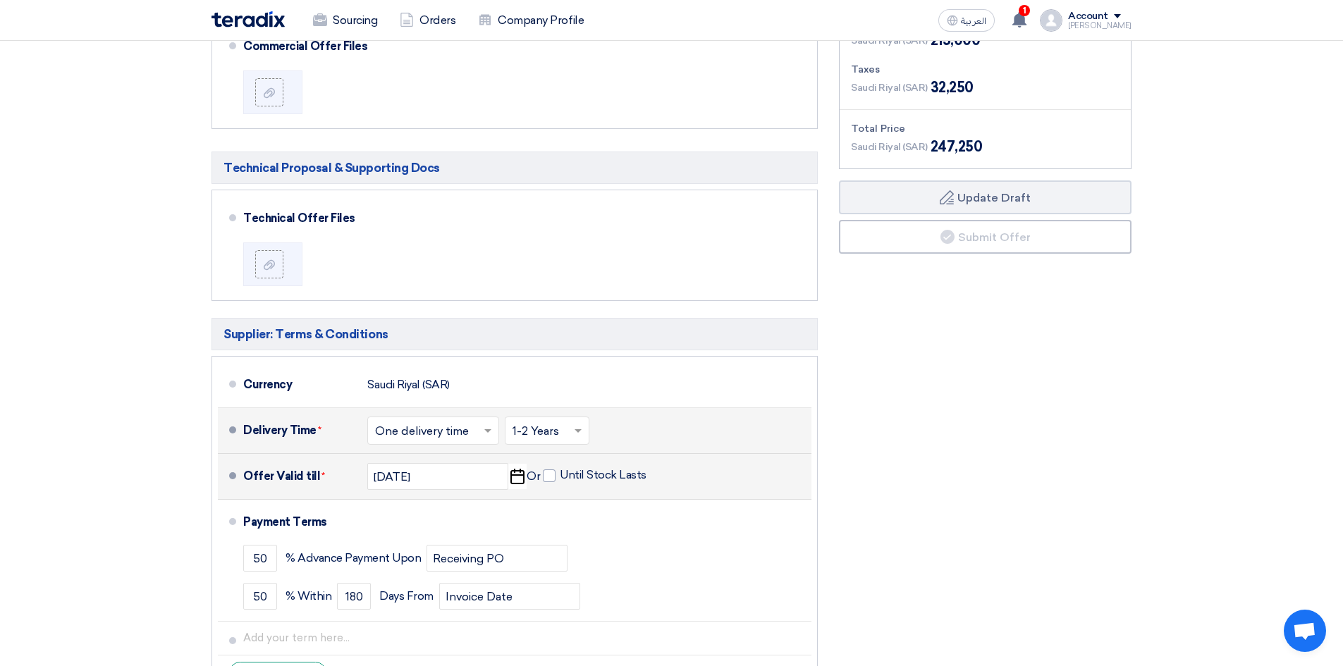
click at [1122, 477] on div "Financial Offer Summary Subtotal [GEOGRAPHIC_DATA] (SAR) 215,000 Taxes Draft" at bounding box center [986, 338] width 314 height 729
click at [988, 181] on button "Draft Update Draft" at bounding box center [985, 198] width 293 height 34
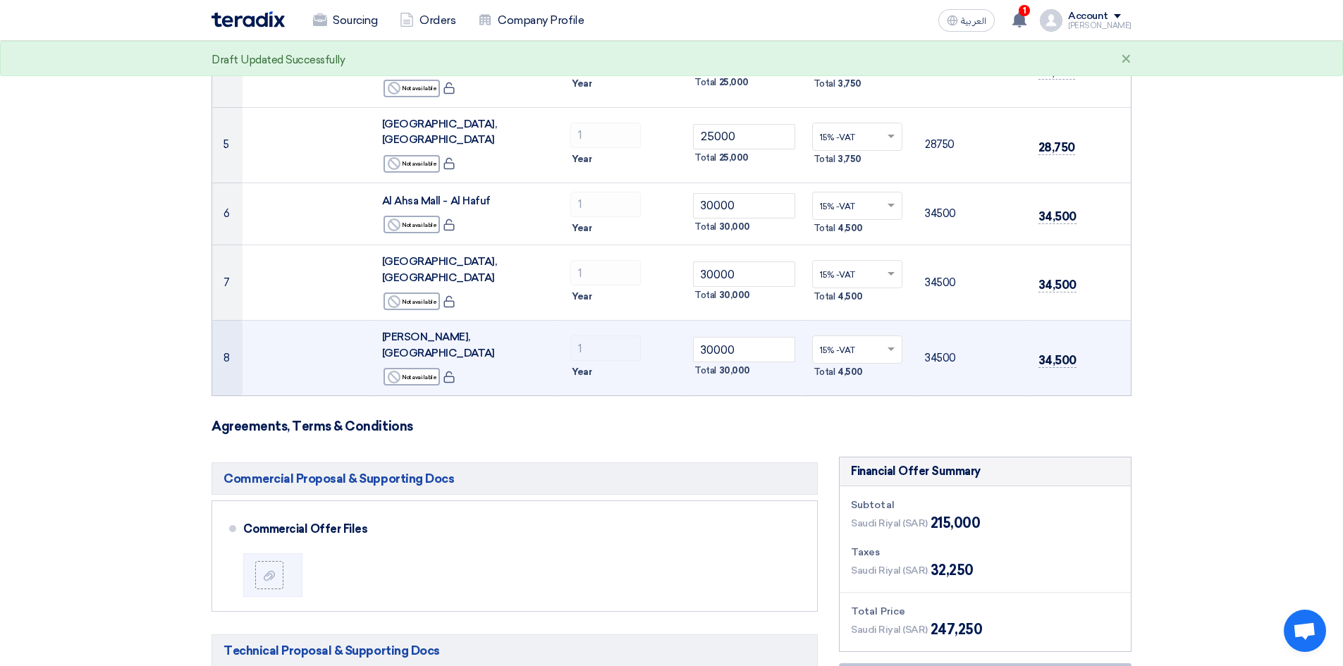
scroll to position [564, 0]
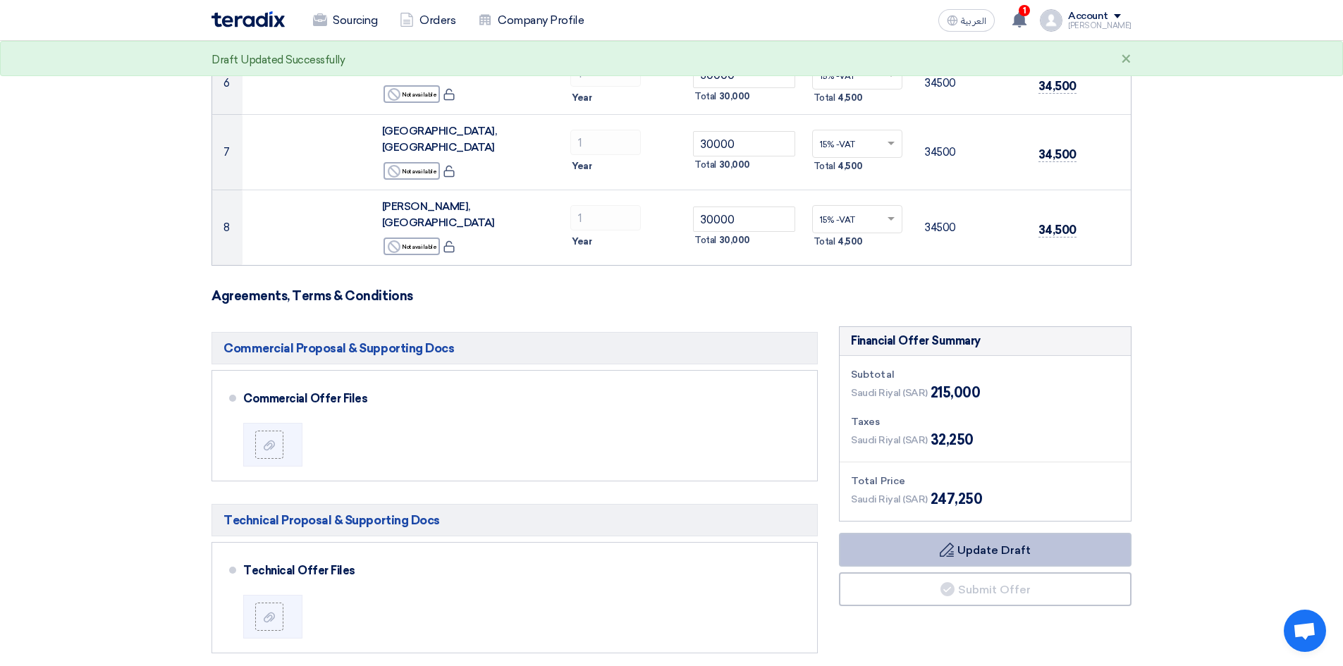
click at [955, 533] on button "Draft Update Draft" at bounding box center [985, 550] width 293 height 34
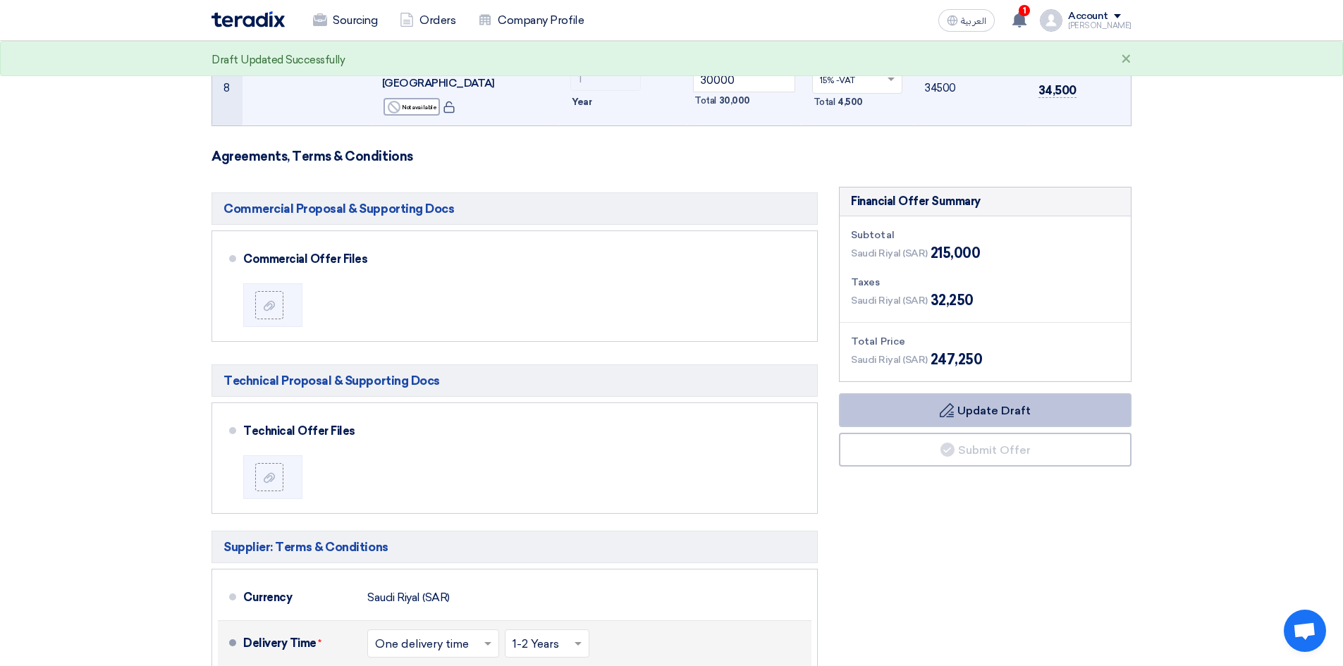
scroll to position [635, 0]
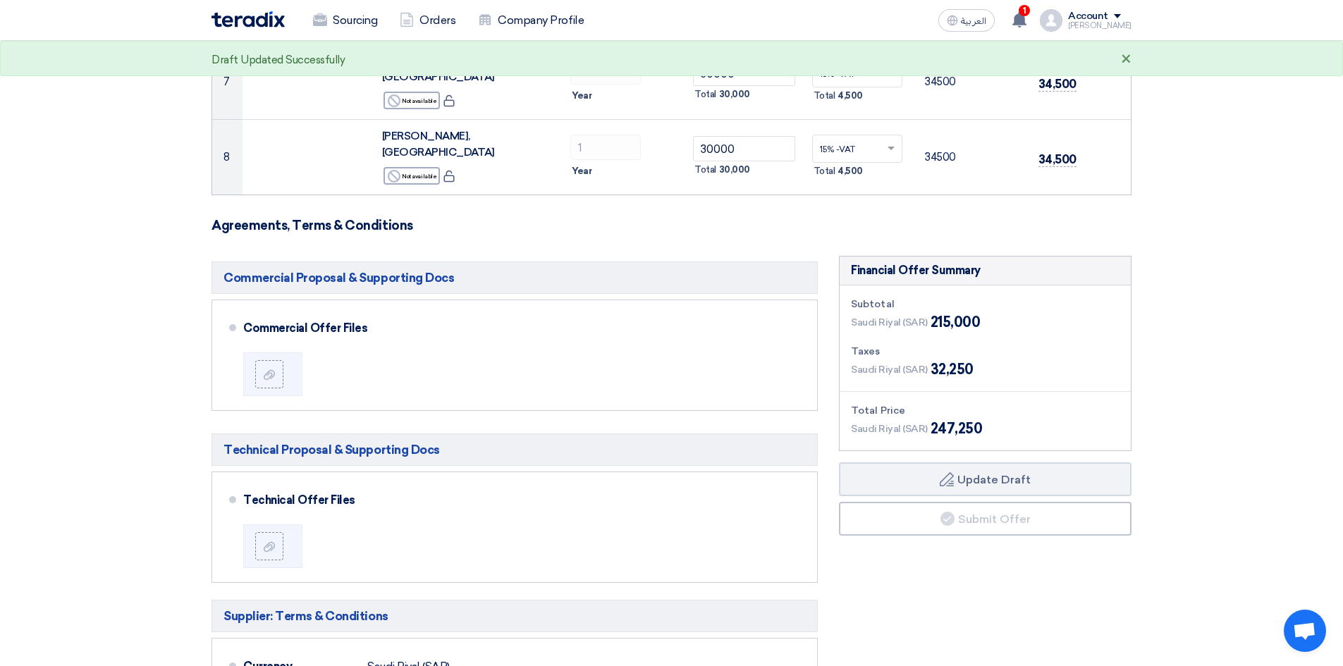
click at [1125, 60] on div "×" at bounding box center [1126, 59] width 11 height 17
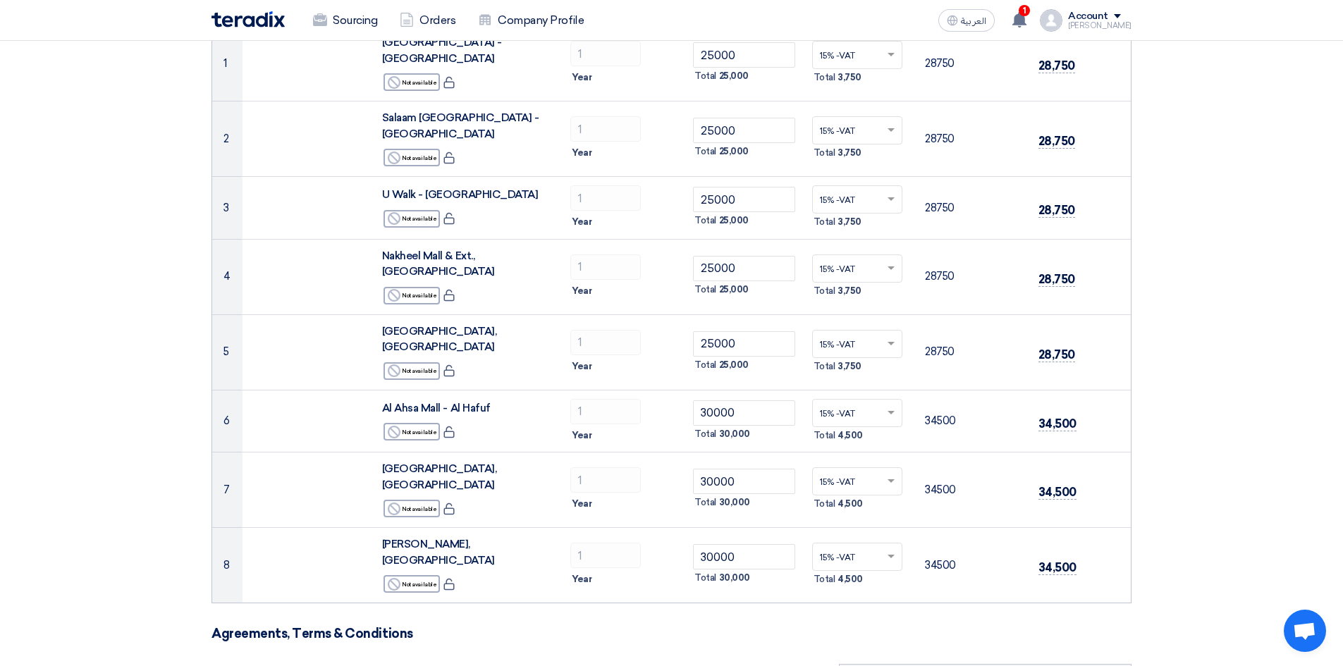
scroll to position [0, 0]
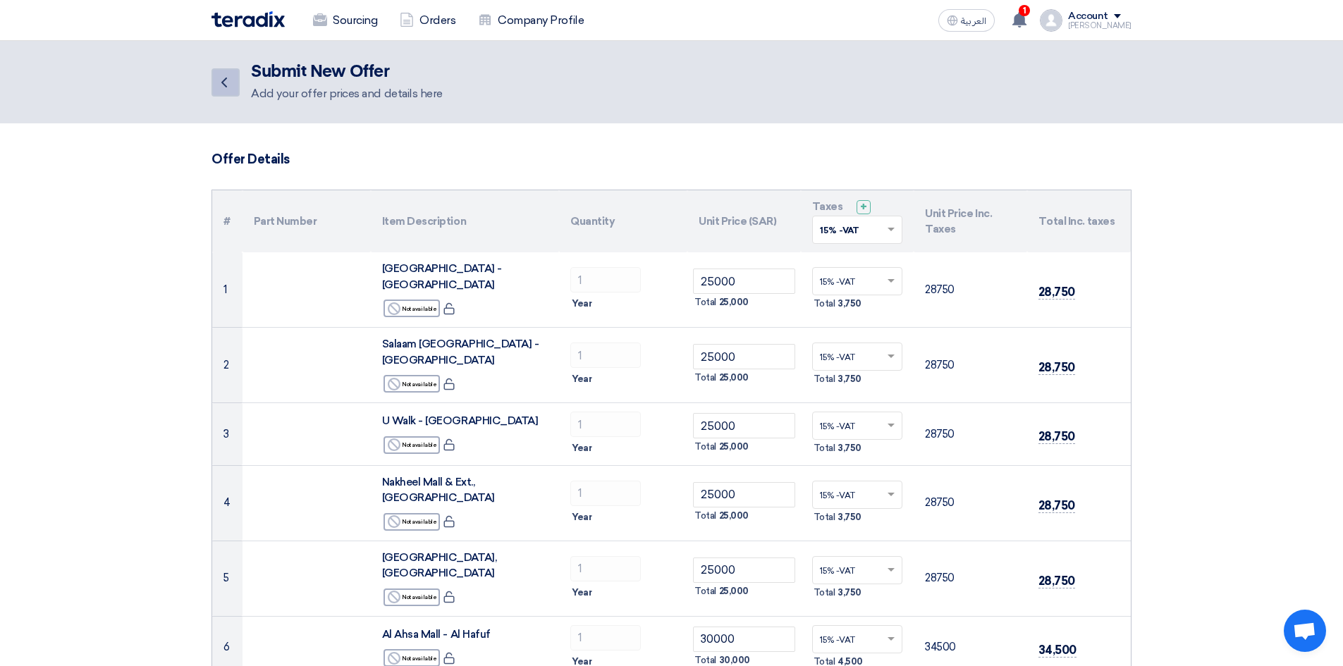
click at [219, 78] on icon "Back" at bounding box center [224, 82] width 17 height 17
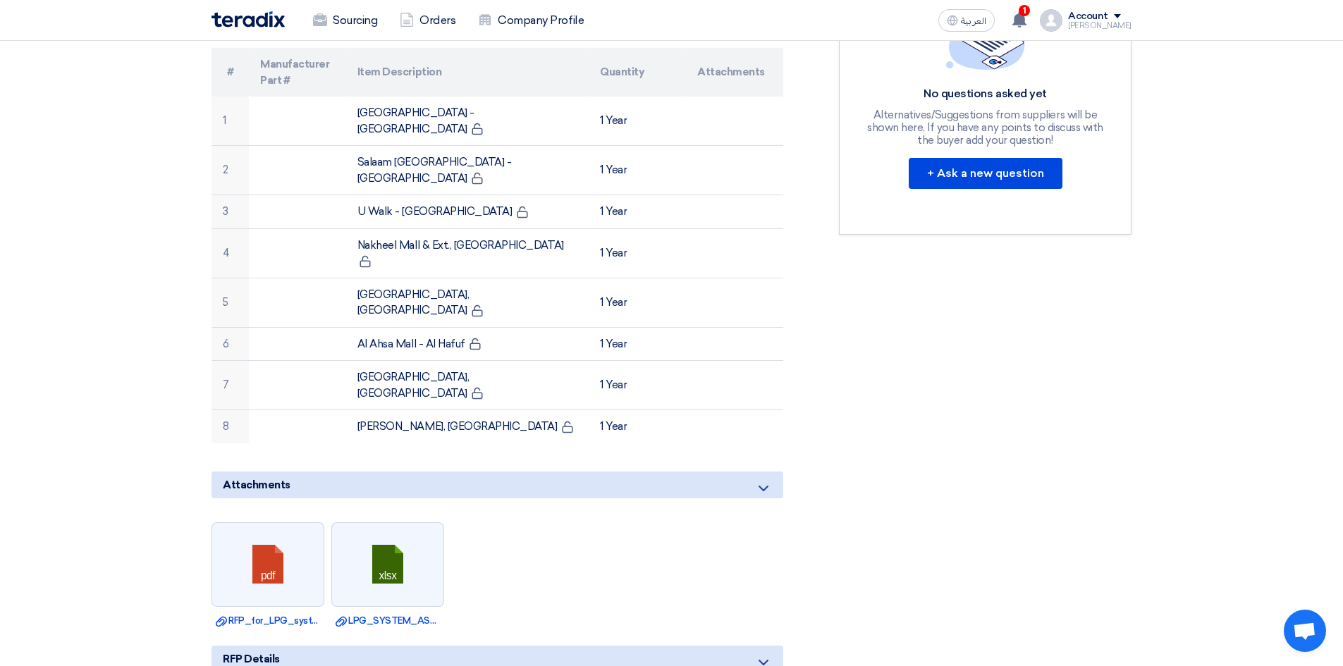
scroll to position [494, 0]
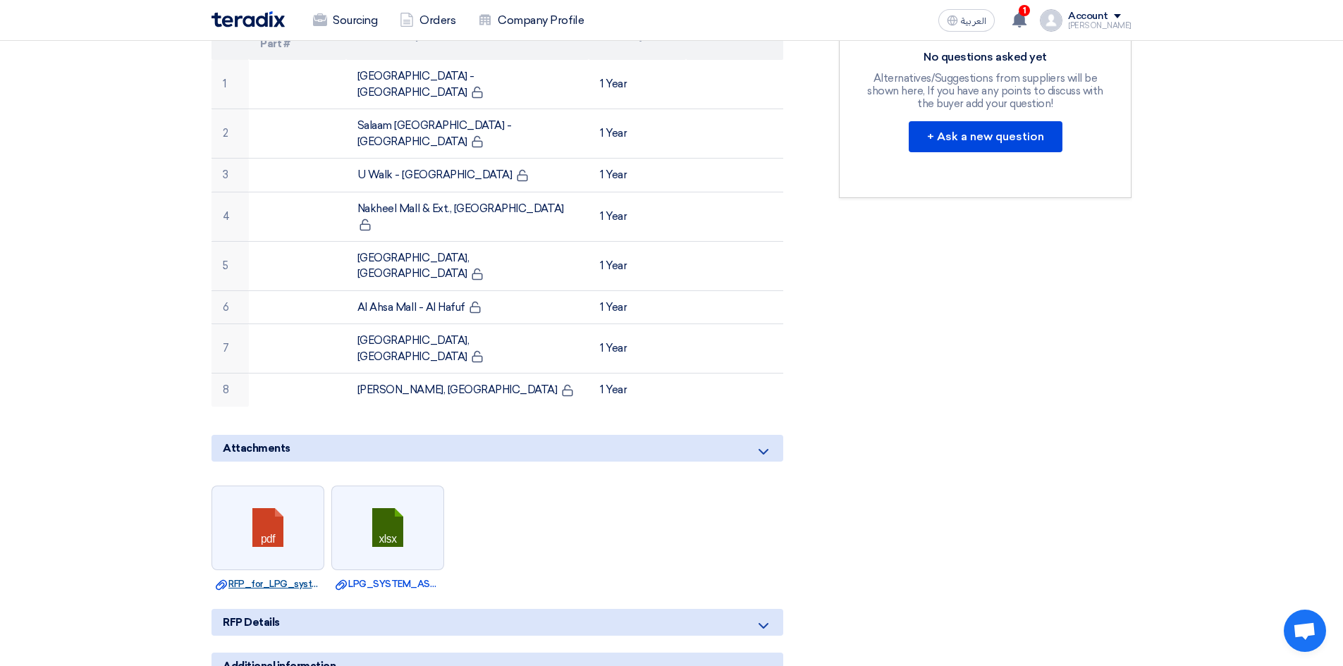
click at [277, 577] on link "Download file RFP_for_LPG_system_Planned_Preventive_Maintenance__Repair_Service…" at bounding box center [268, 584] width 104 height 14
click at [353, 577] on link "Download file LPG_SYSTEM_ASSET_LIST.xlsx" at bounding box center [388, 584] width 104 height 14
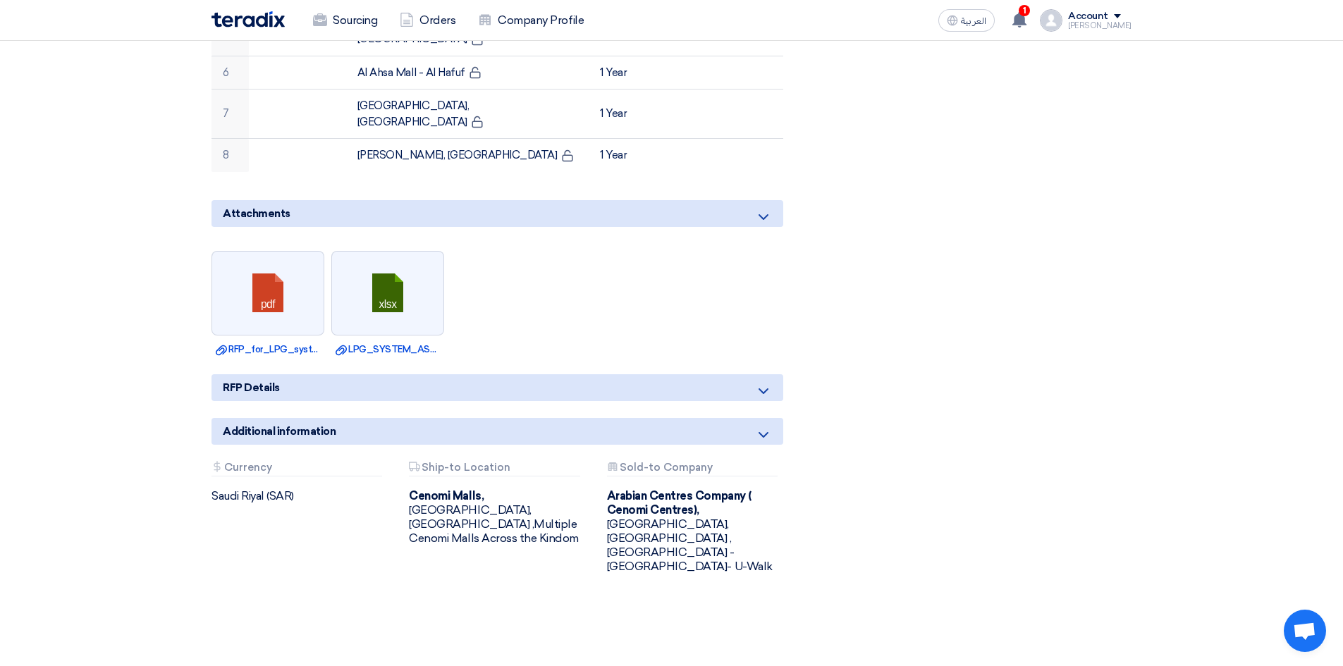
scroll to position [776, 0]
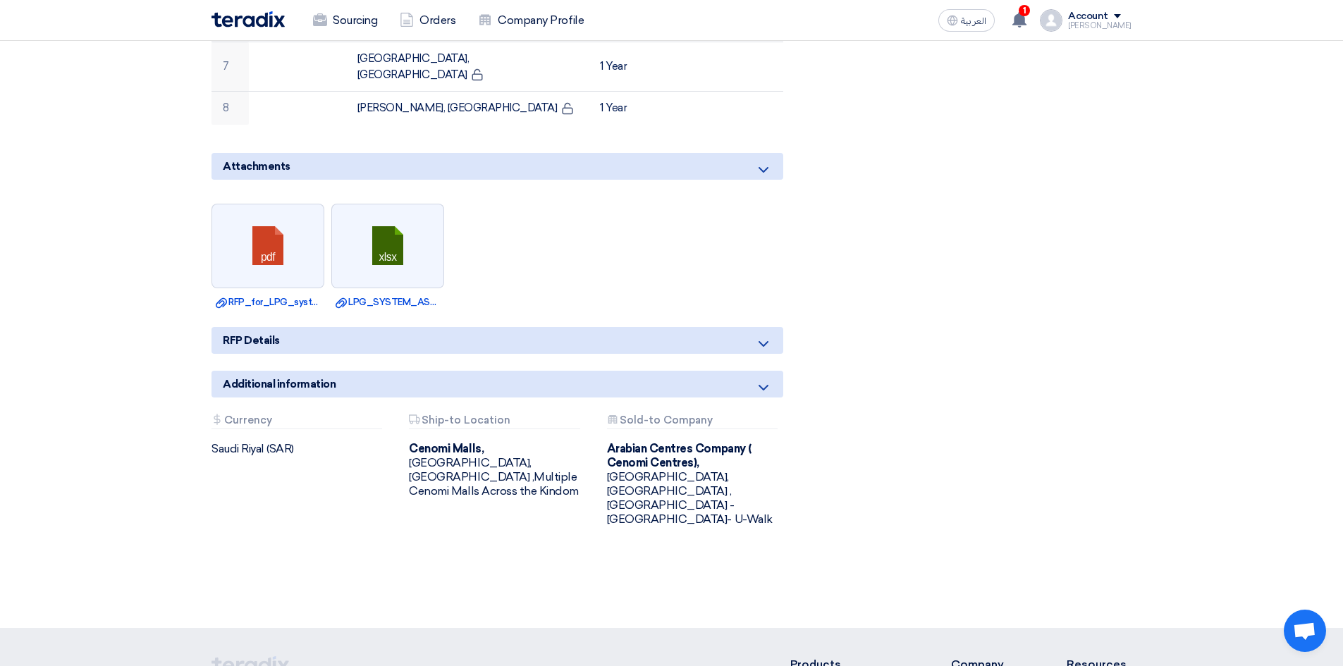
click at [344, 371] on div "Additional information" at bounding box center [498, 384] width 572 height 27
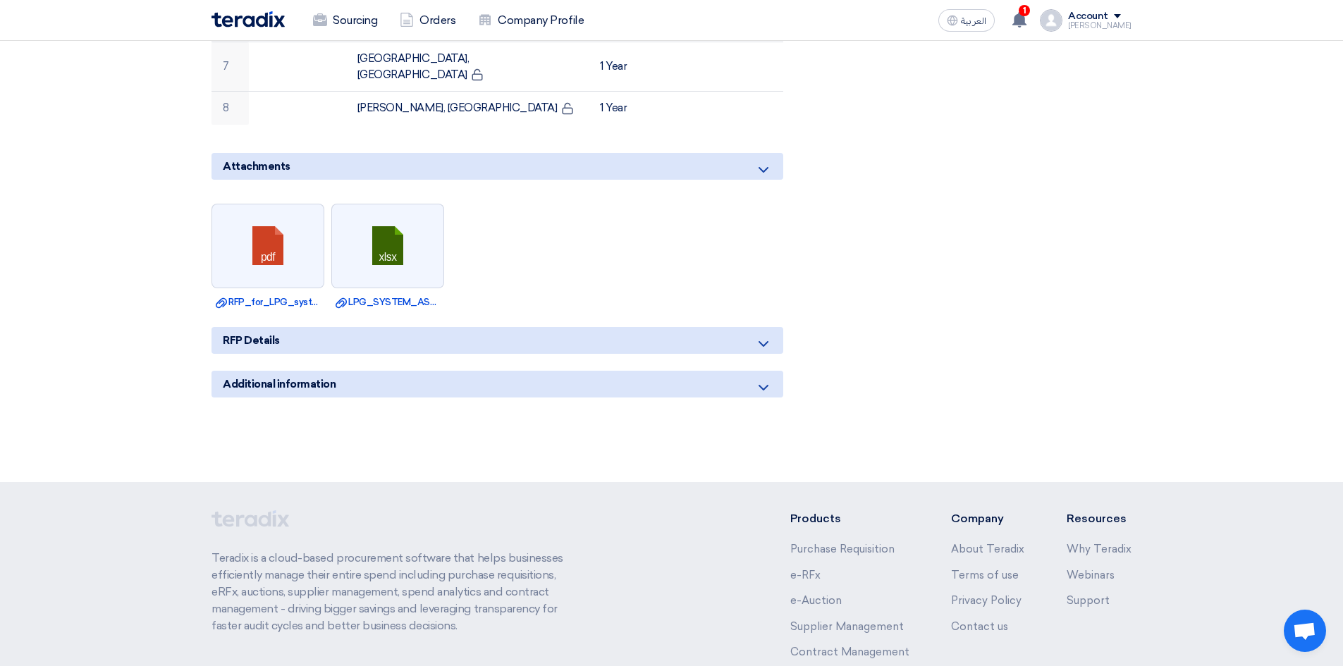
click at [446, 327] on div "RFP Details" at bounding box center [498, 340] width 572 height 27
click at [757, 336] on icon at bounding box center [763, 344] width 17 height 17
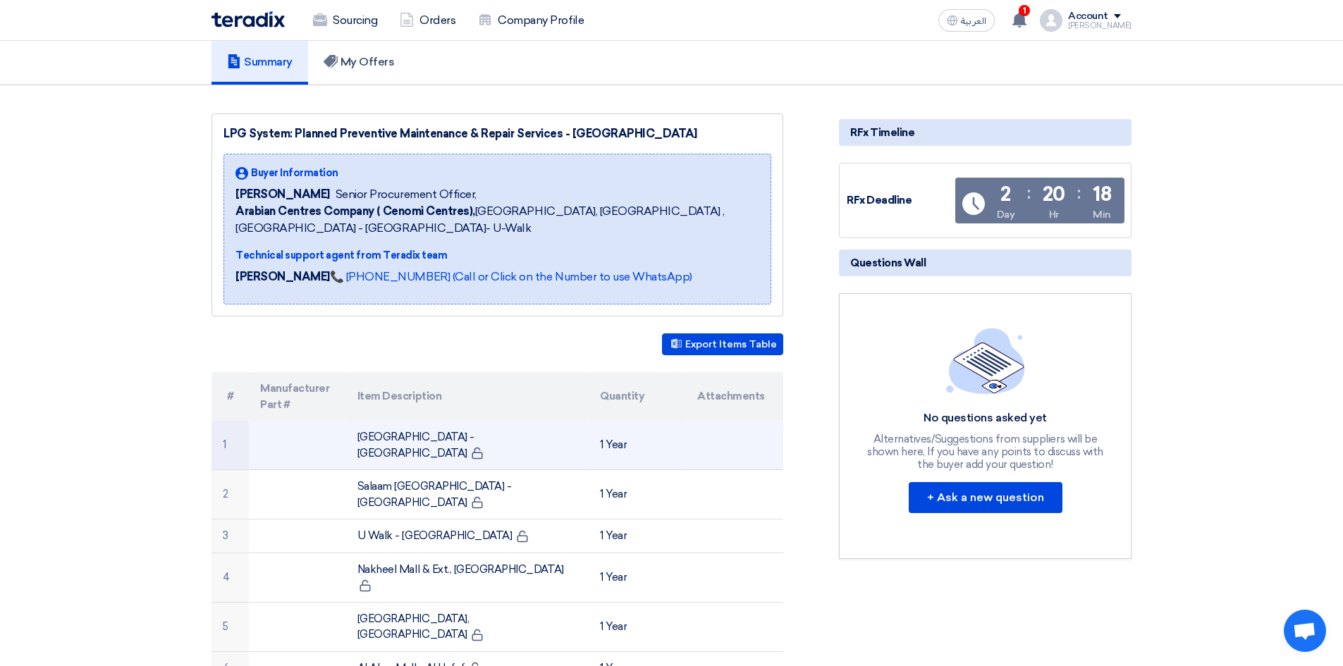
scroll to position [141, 0]
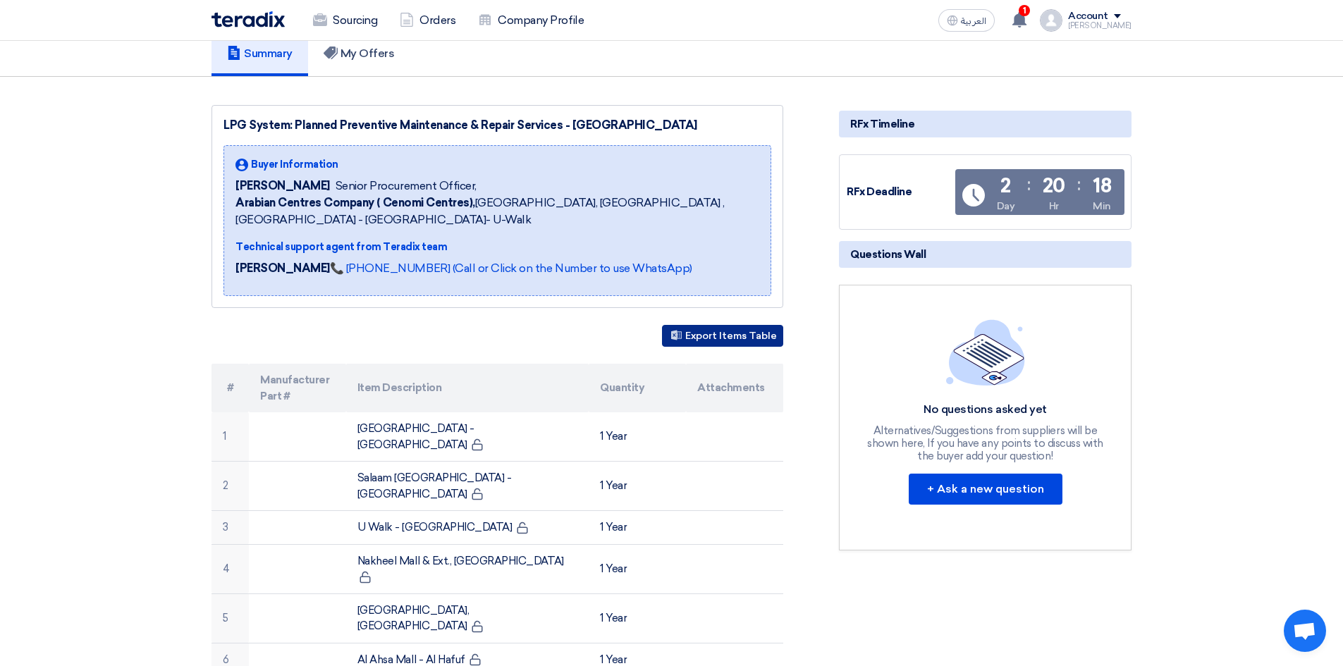
click at [703, 328] on button "Export Items Table" at bounding box center [722, 336] width 121 height 22
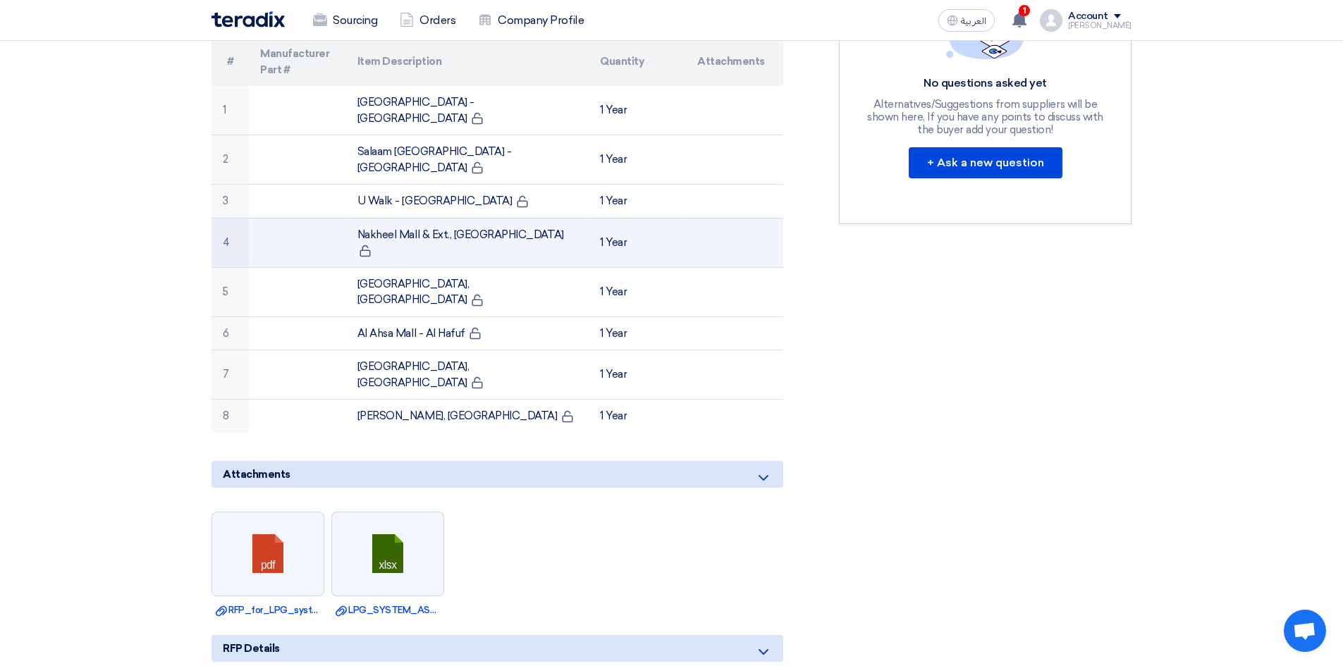
scroll to position [494, 0]
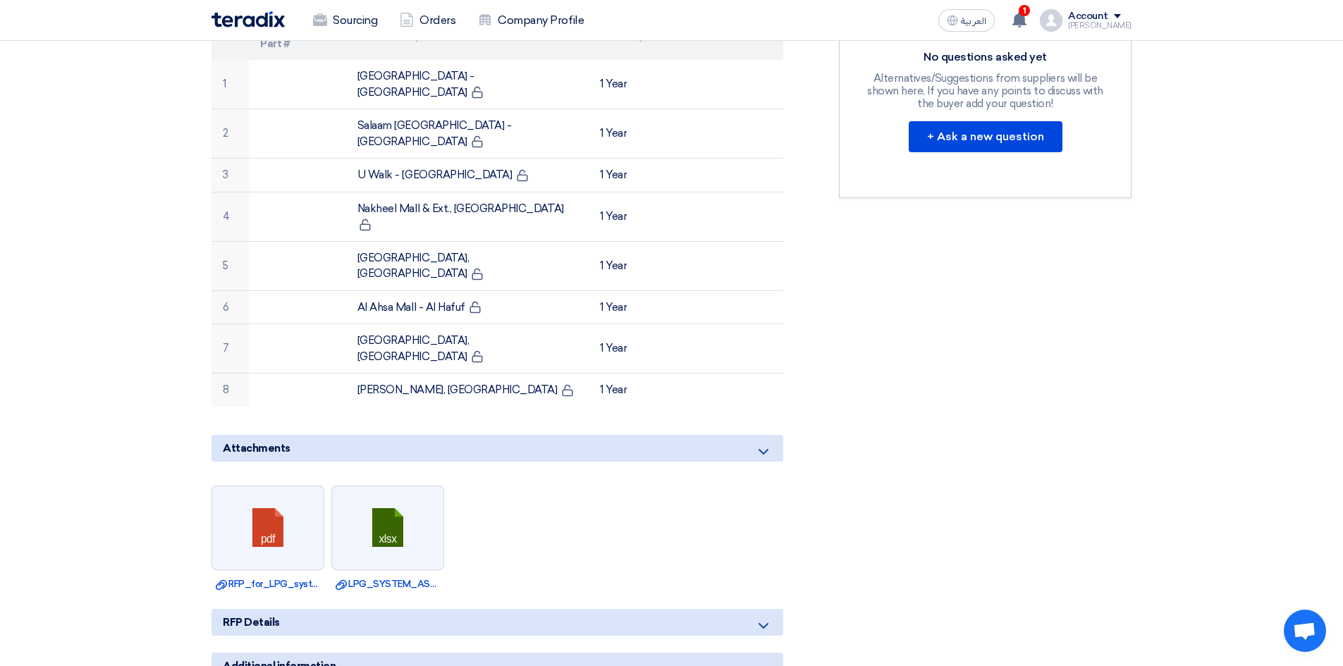
click at [503, 609] on div "RFP Details" at bounding box center [498, 622] width 572 height 27
click at [759, 618] on icon at bounding box center [763, 626] width 17 height 17
click at [765, 444] on icon at bounding box center [763, 452] width 17 height 17
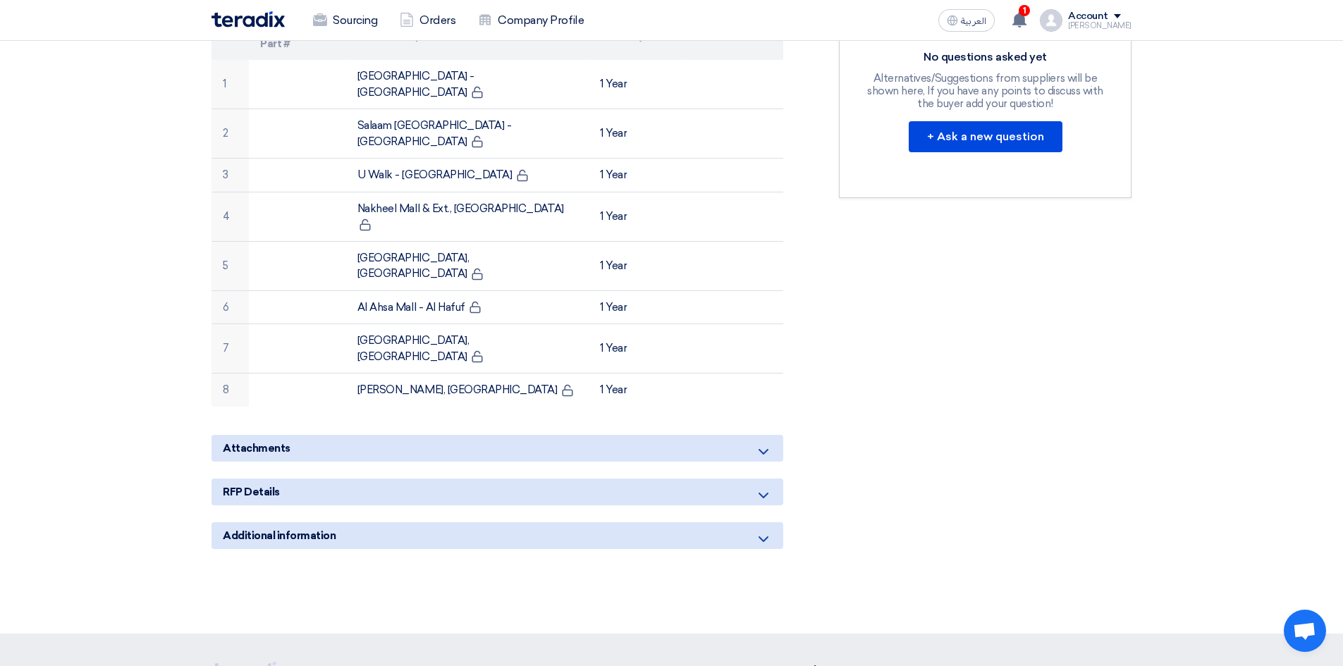
click at [766, 487] on icon at bounding box center [763, 495] width 17 height 17
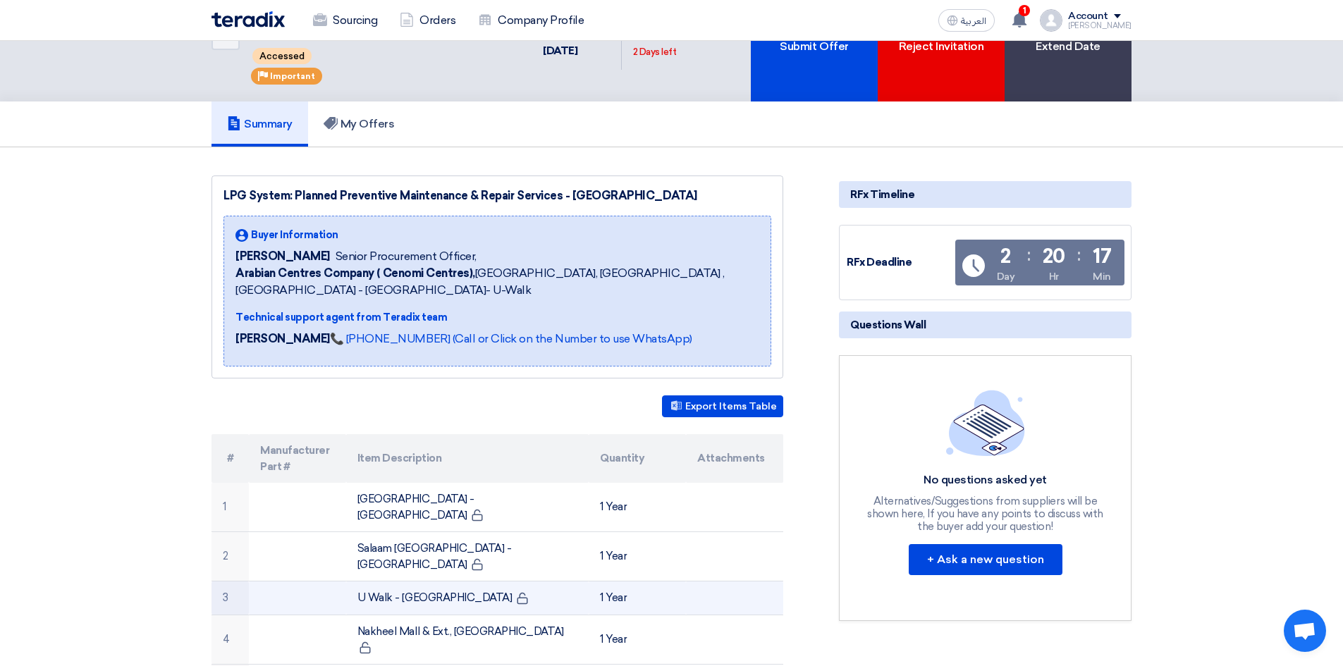
scroll to position [0, 0]
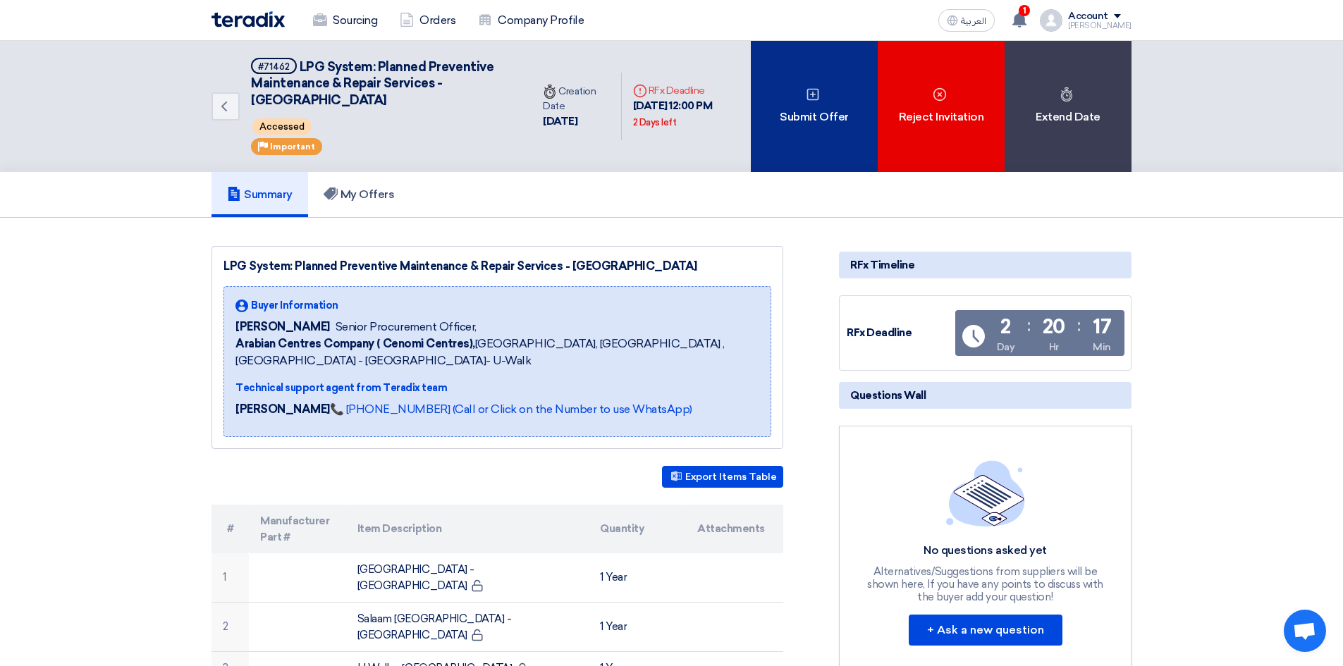
click at [834, 112] on div "Submit Offer" at bounding box center [814, 106] width 127 height 131
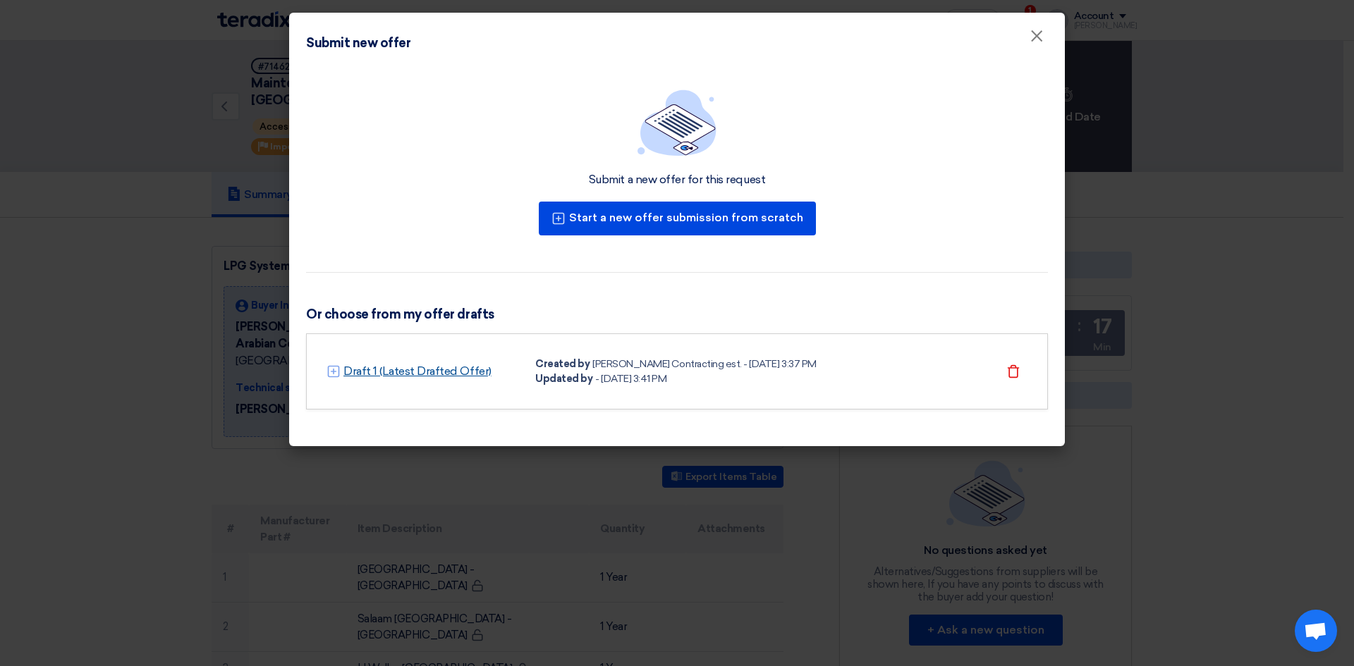
click at [459, 375] on link "Draft 1 (Latest Drafted Offer)" at bounding box center [417, 371] width 148 height 17
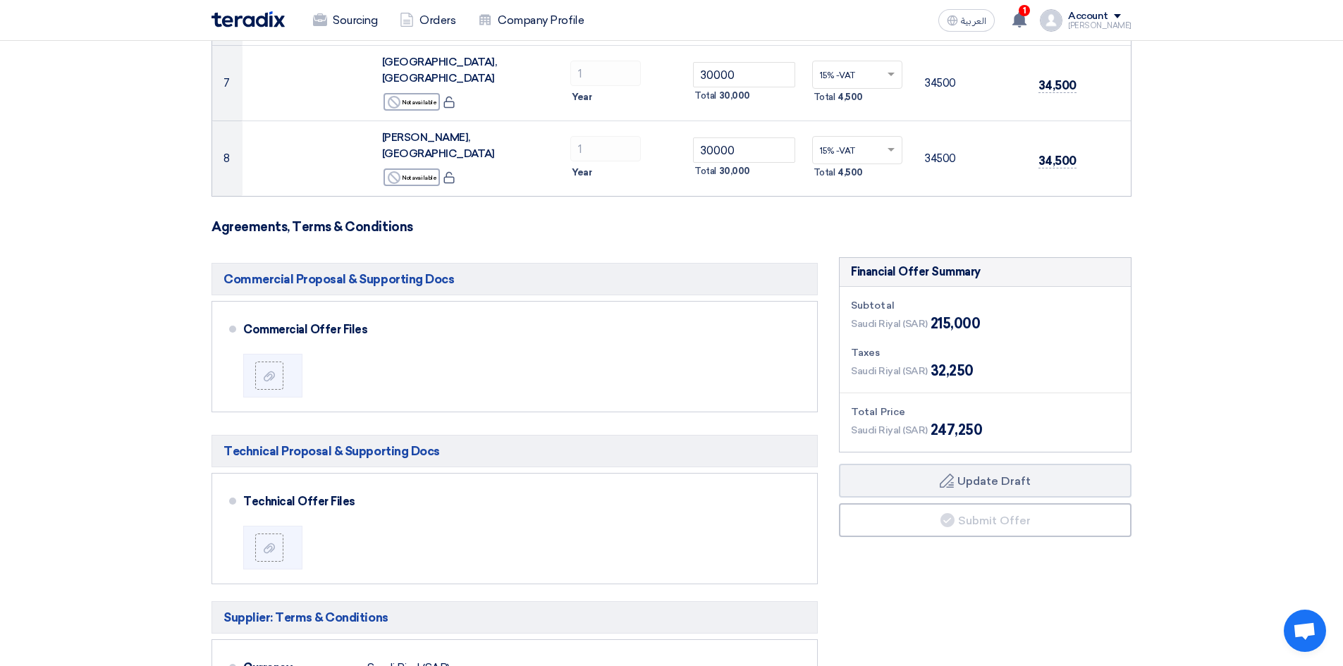
scroll to position [635, 0]
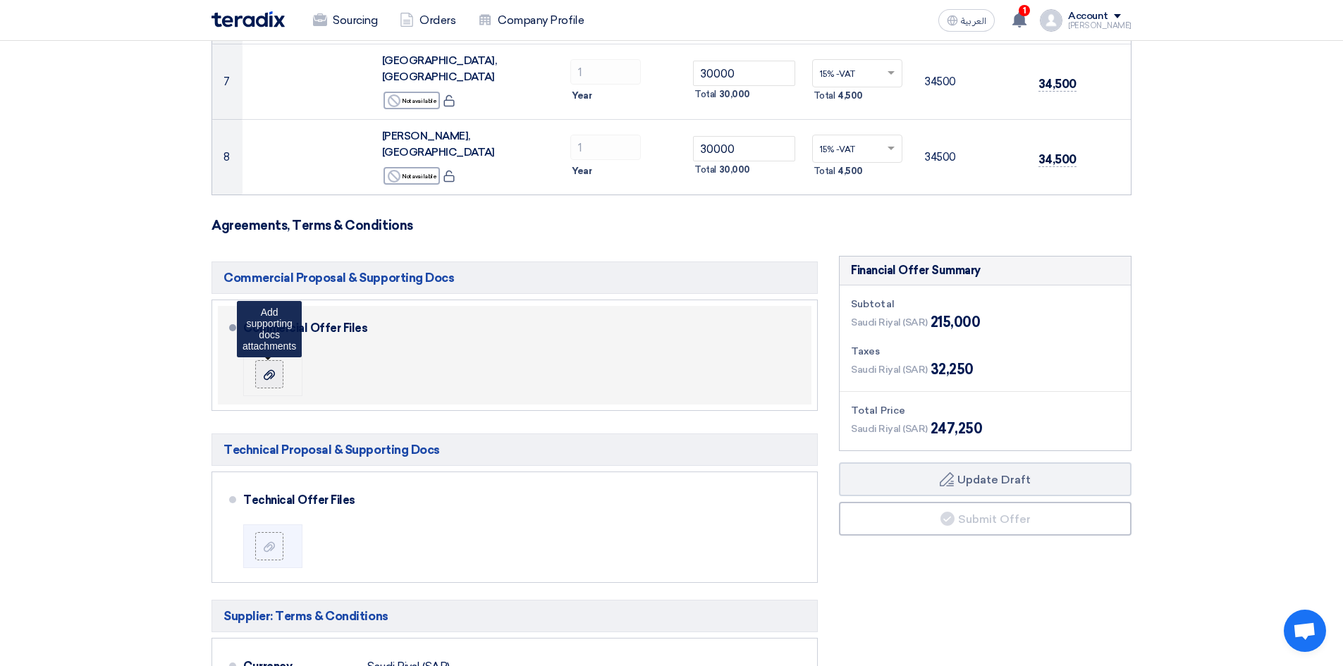
click at [265, 369] on icon at bounding box center [269, 374] width 11 height 11
click at [0, 0] on input "file" at bounding box center [0, 0] width 0 height 0
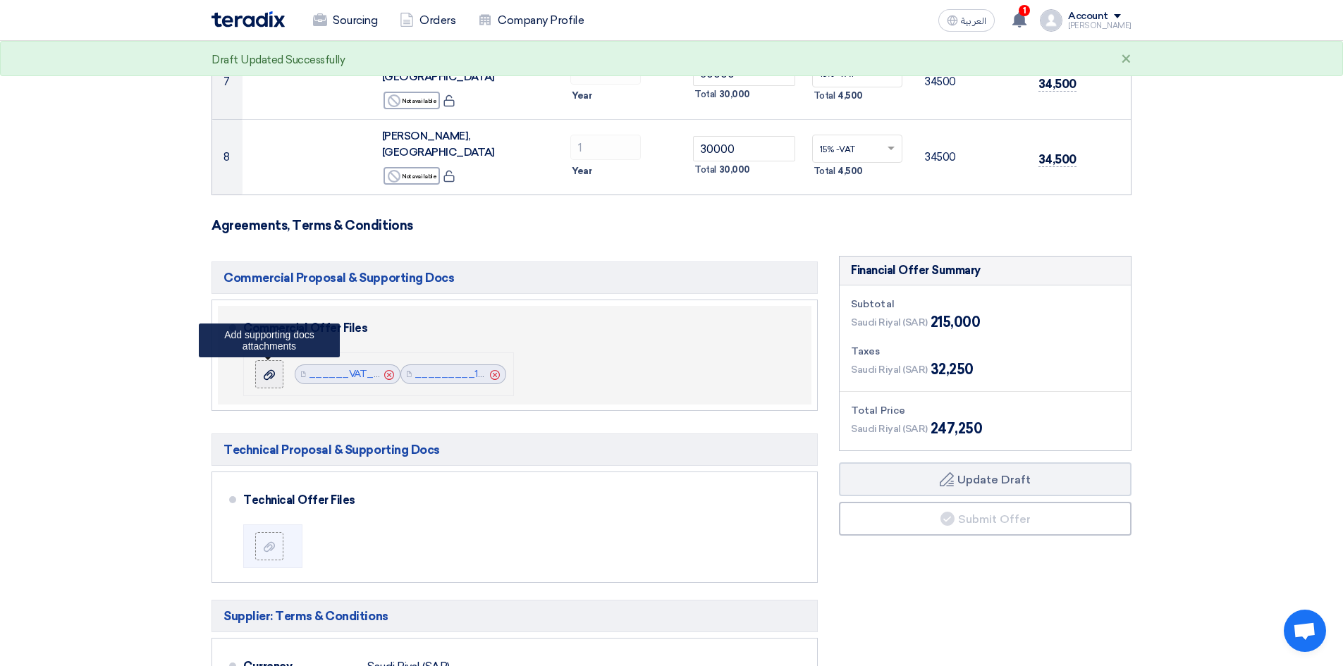
click at [272, 370] on use at bounding box center [269, 375] width 11 height 10
click at [0, 0] on input "file" at bounding box center [0, 0] width 0 height 0
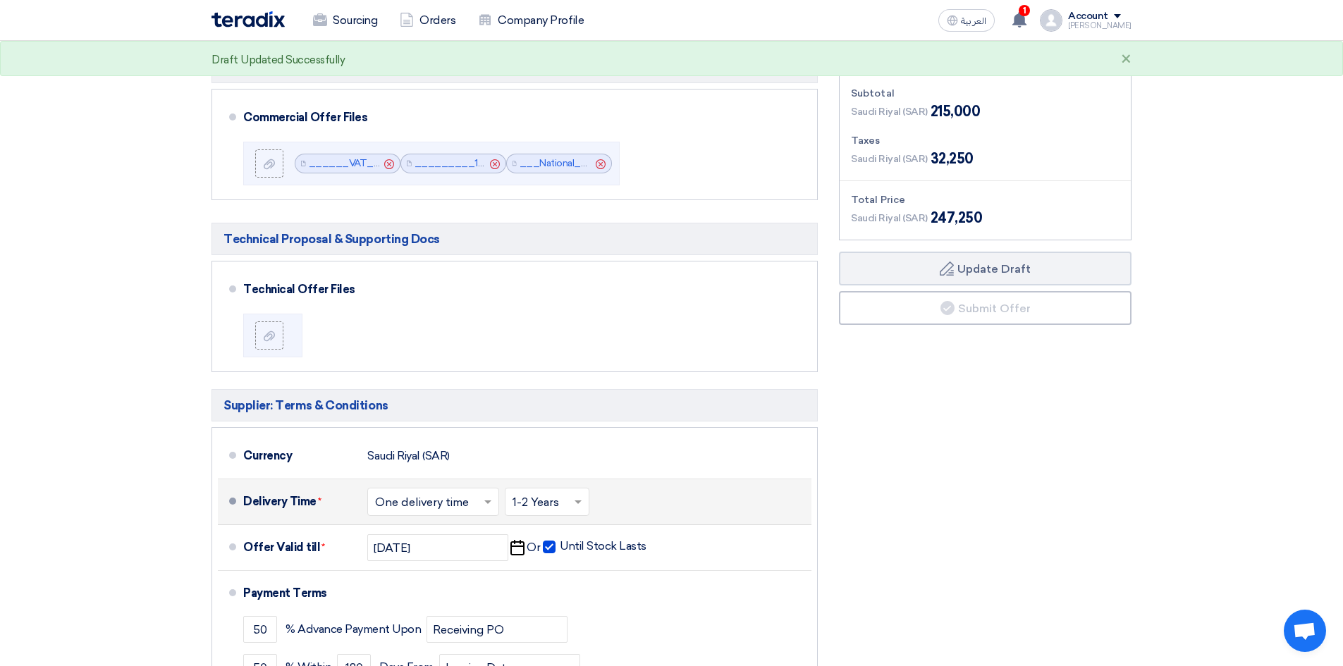
scroll to position [846, 0]
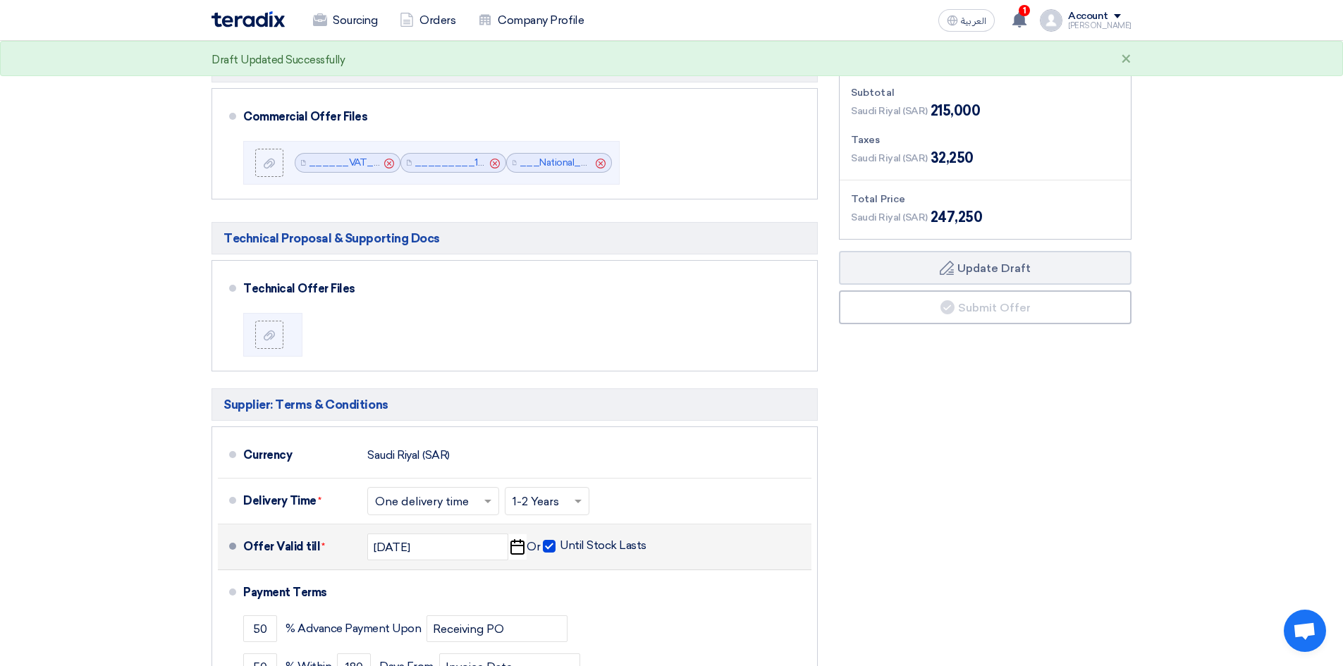
click at [549, 540] on span at bounding box center [549, 546] width 13 height 13
click at [560, 539] on input "Until Stock Lasts" at bounding box center [605, 552] width 90 height 27
checkbox input "false"
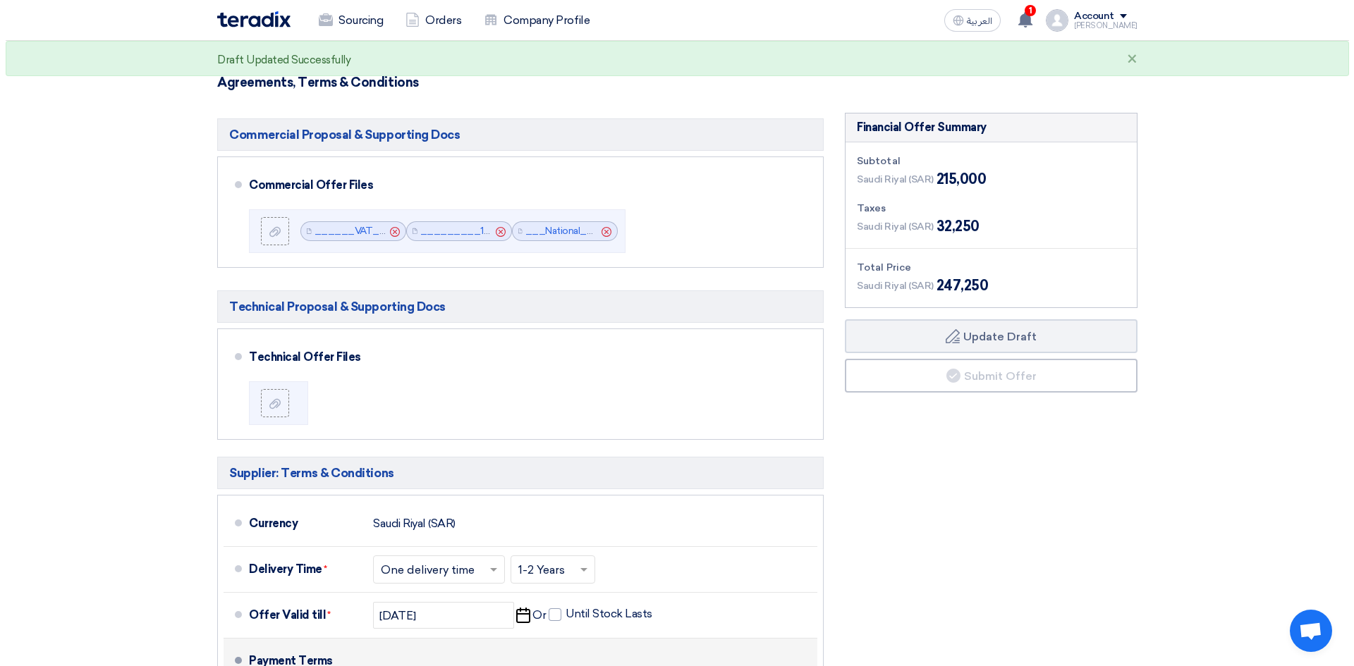
scroll to position [776, 0]
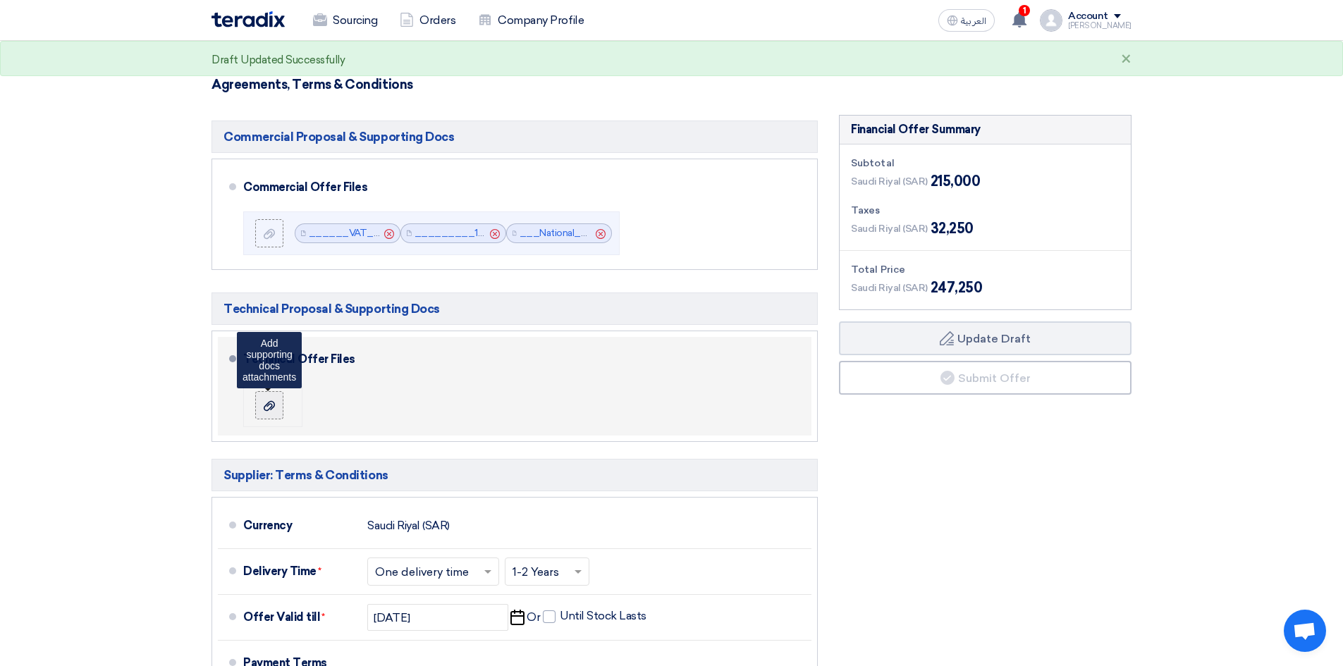
click at [270, 391] on label at bounding box center [269, 405] width 28 height 28
click at [0, 0] on input "file" at bounding box center [0, 0] width 0 height 0
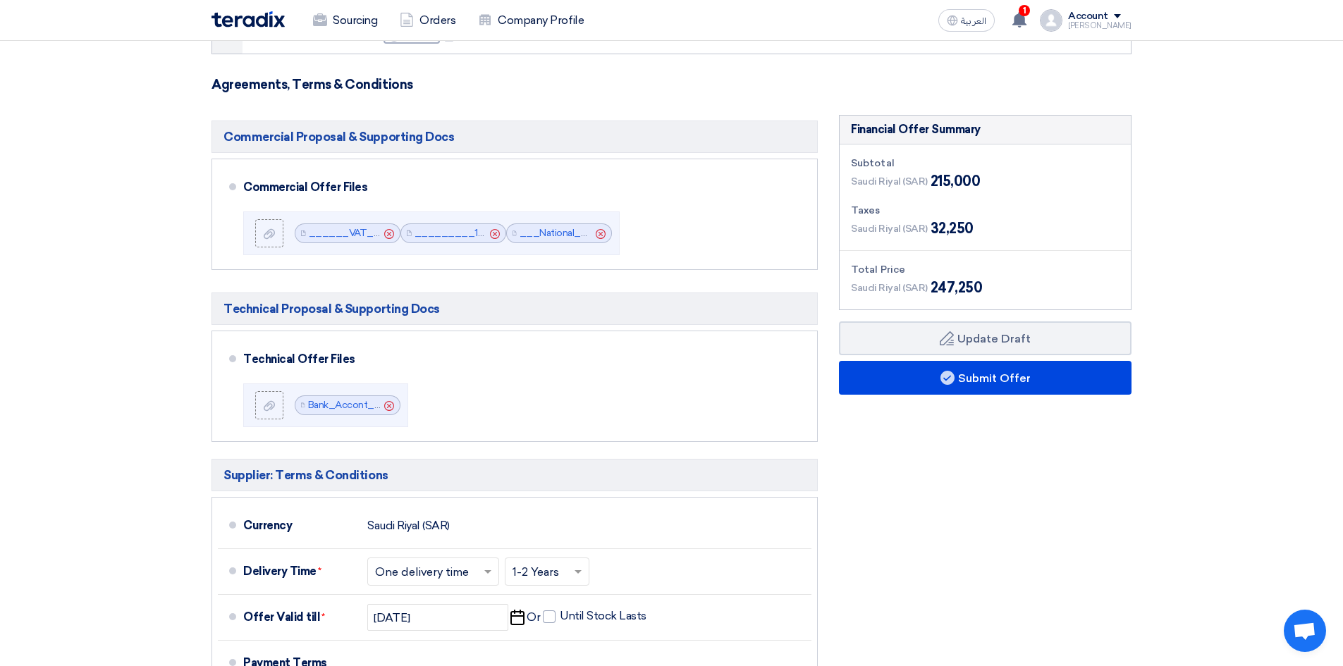
click at [1009, 452] on div "Financial Offer Summary Subtotal [GEOGRAPHIC_DATA] (SAR) 215,000 Taxes Draft" at bounding box center [986, 479] width 314 height 729
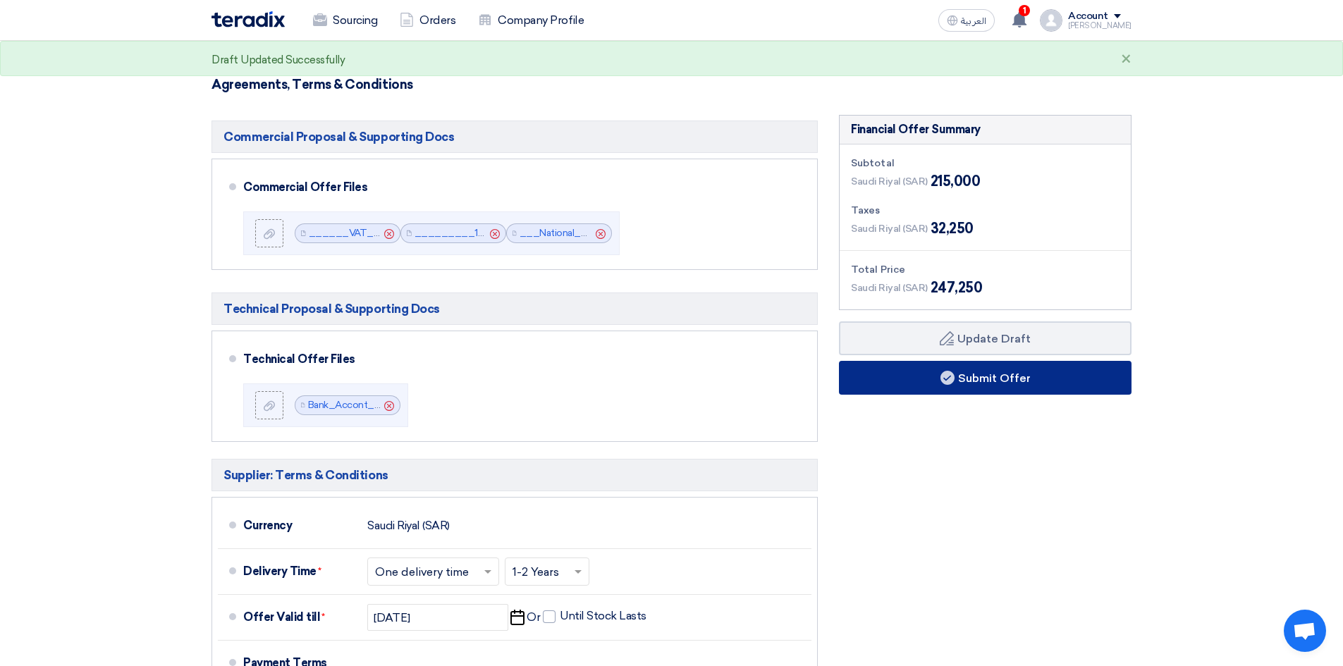
click at [1034, 361] on button "Submit Offer" at bounding box center [985, 378] width 293 height 34
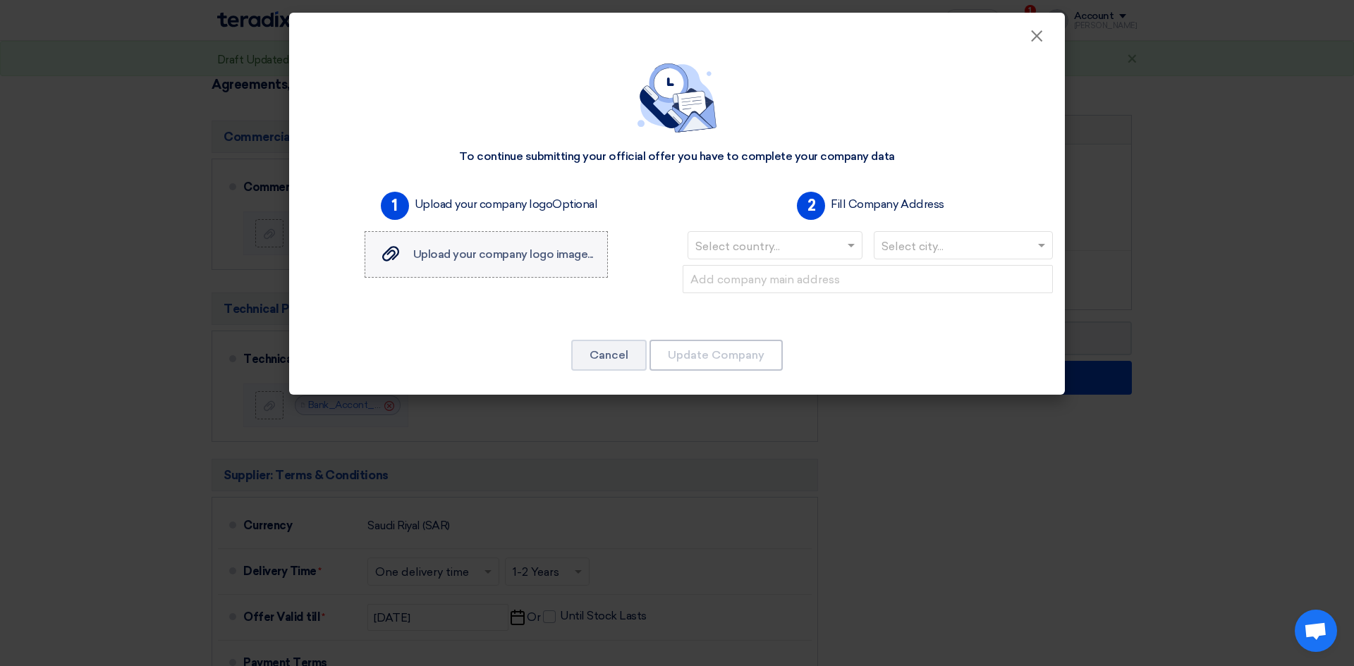
click at [558, 267] on label "Upload your company logo image... Upload your company logo image..." at bounding box center [486, 254] width 243 height 47
click at [0, 0] on input "Upload your company logo image... Upload your company logo image..." at bounding box center [0, 0] width 0 height 0
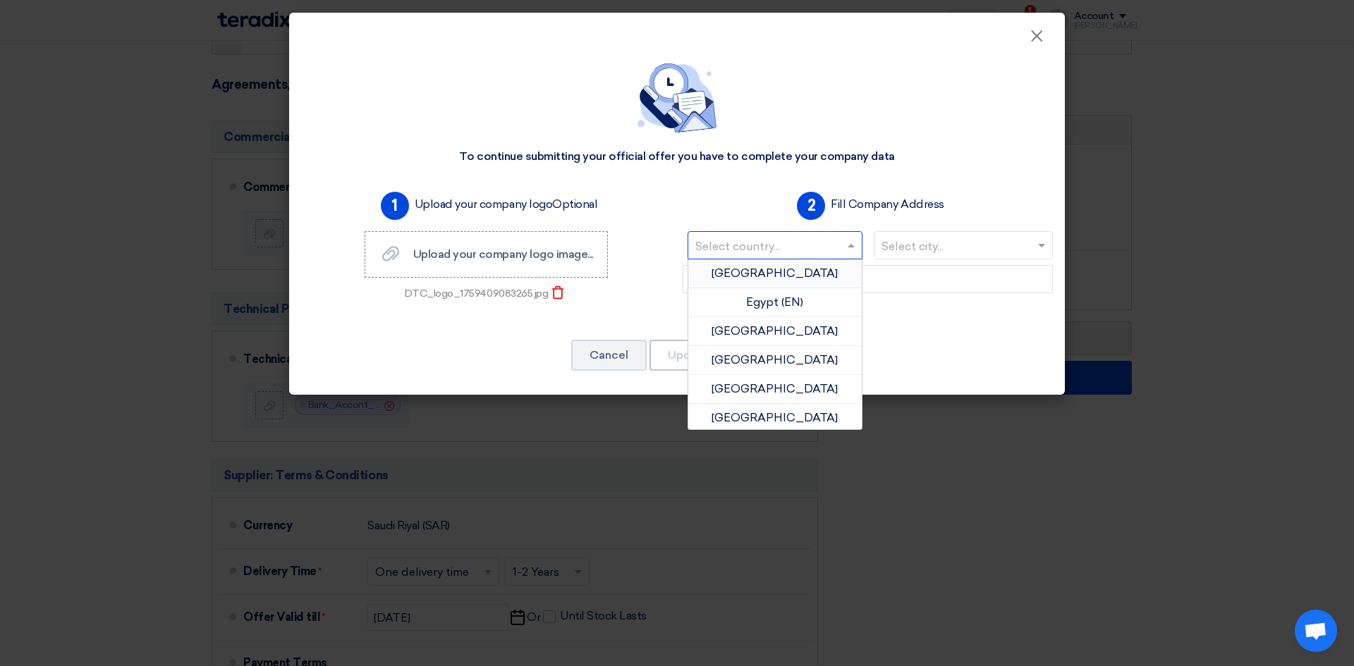
click at [814, 243] on input "text" at bounding box center [767, 247] width 145 height 23
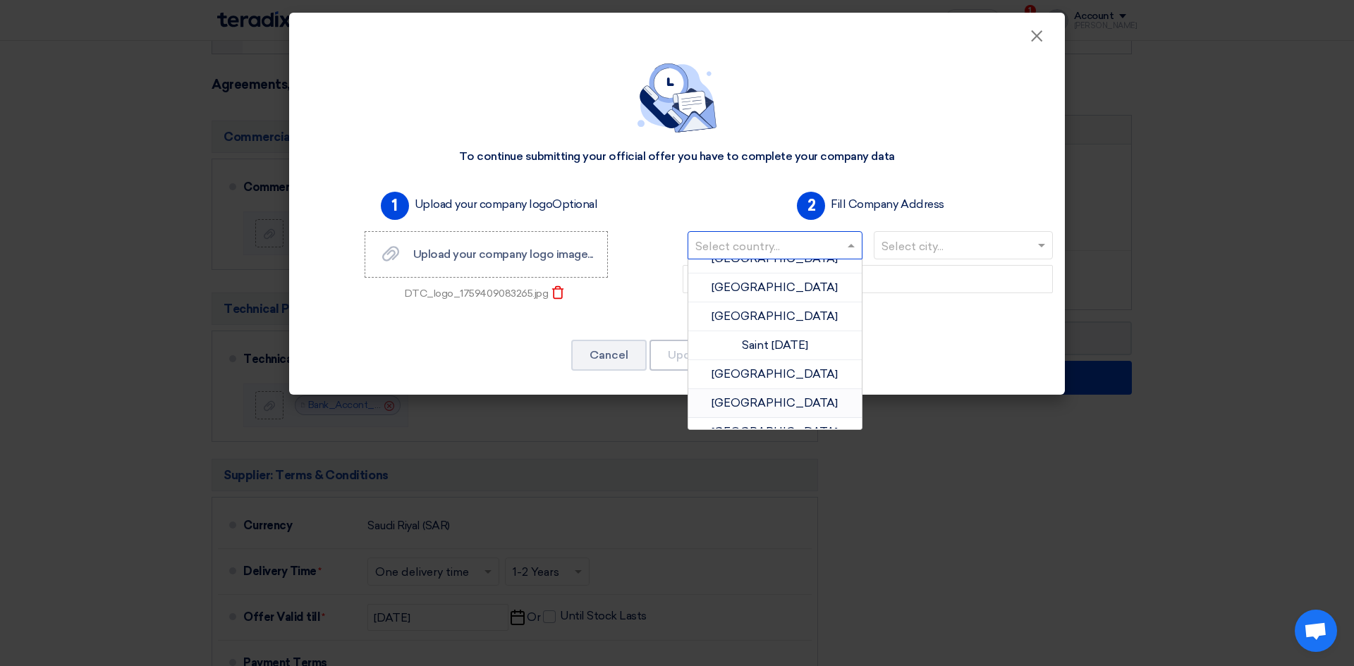
click at [786, 398] on span "[GEOGRAPHIC_DATA]" at bounding box center [774, 402] width 126 height 13
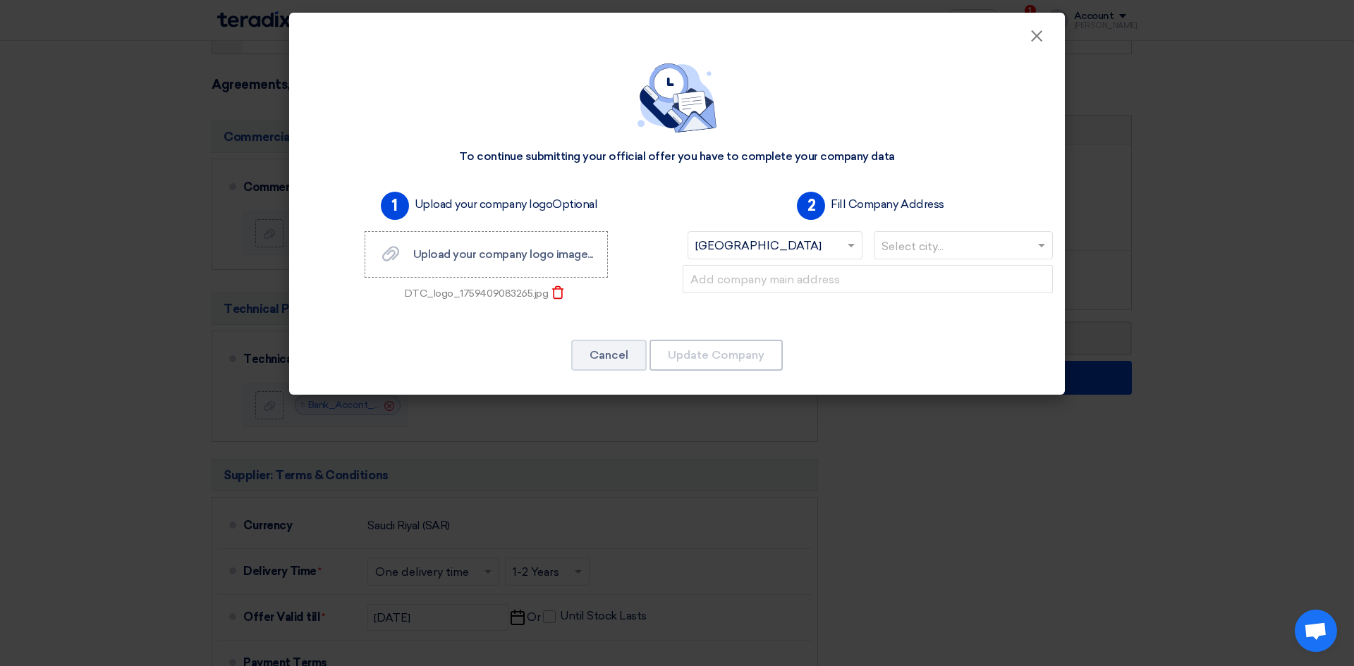
click at [922, 255] on input "text" at bounding box center [956, 247] width 150 height 23
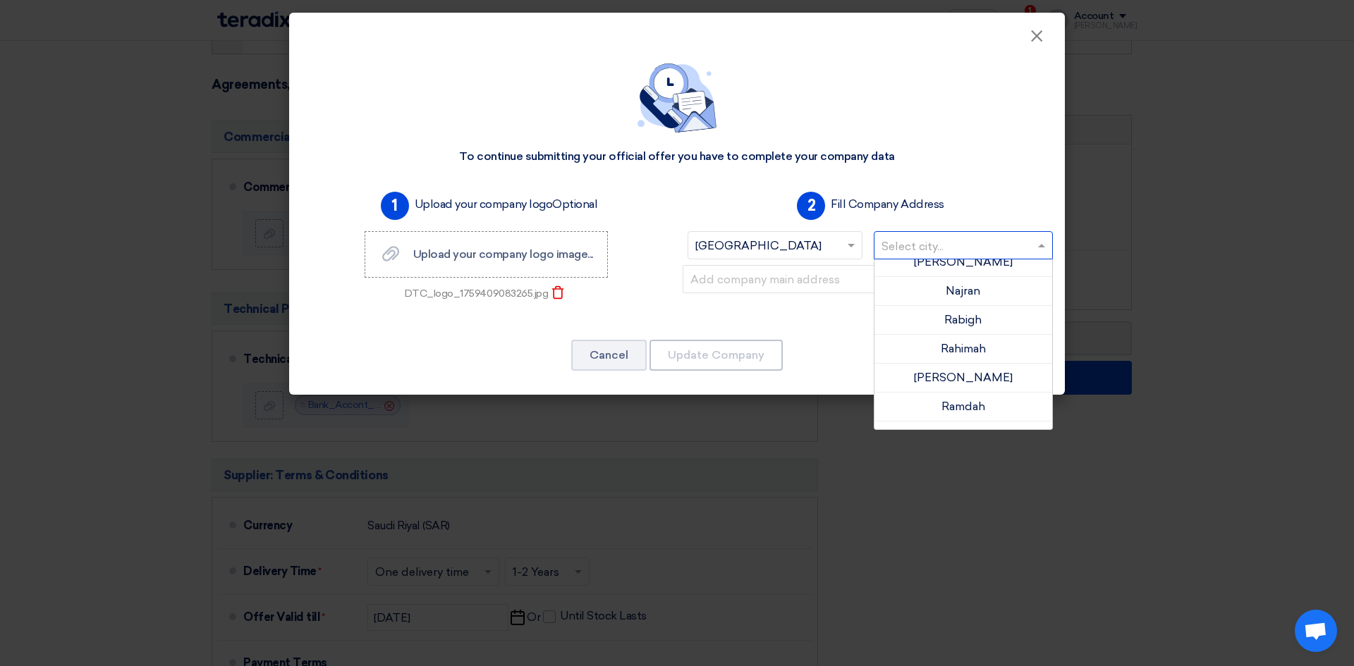
scroll to position [846, 0]
click at [961, 330] on span "[GEOGRAPHIC_DATA]" at bounding box center [963, 323] width 126 height 13
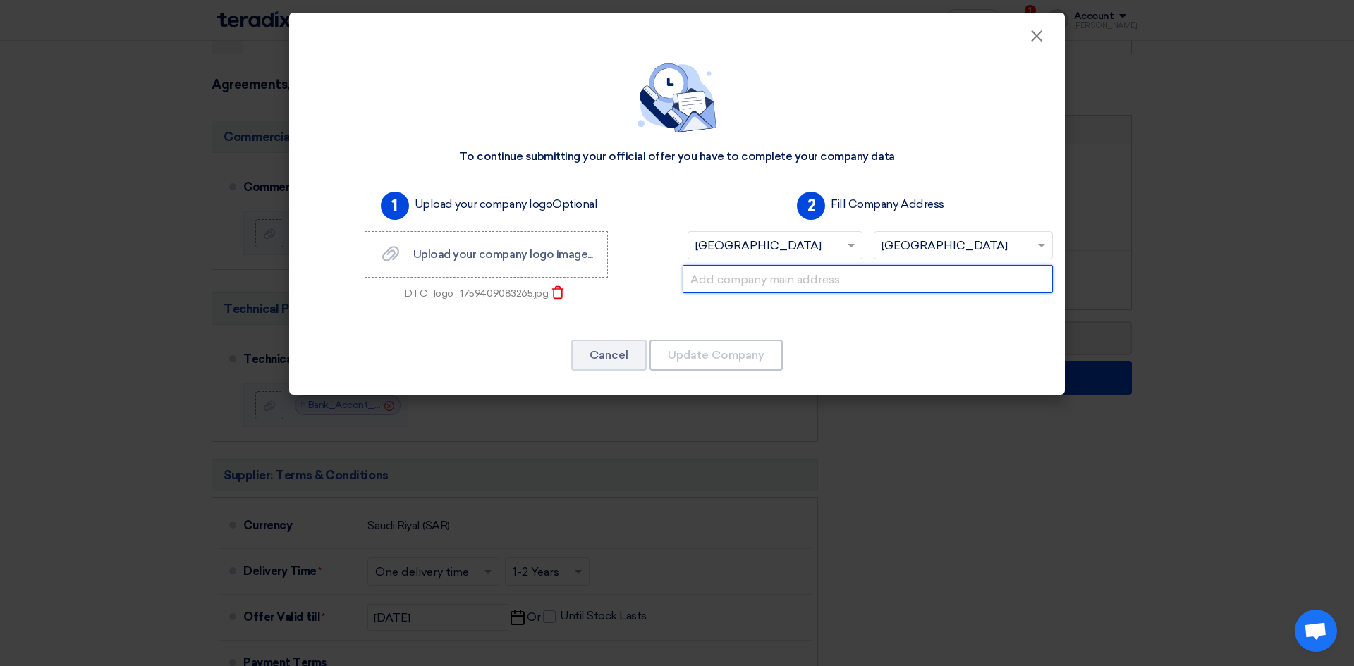
click at [789, 284] on input "text" at bounding box center [868, 279] width 370 height 28
type input "[STREET_ADDRESS]"
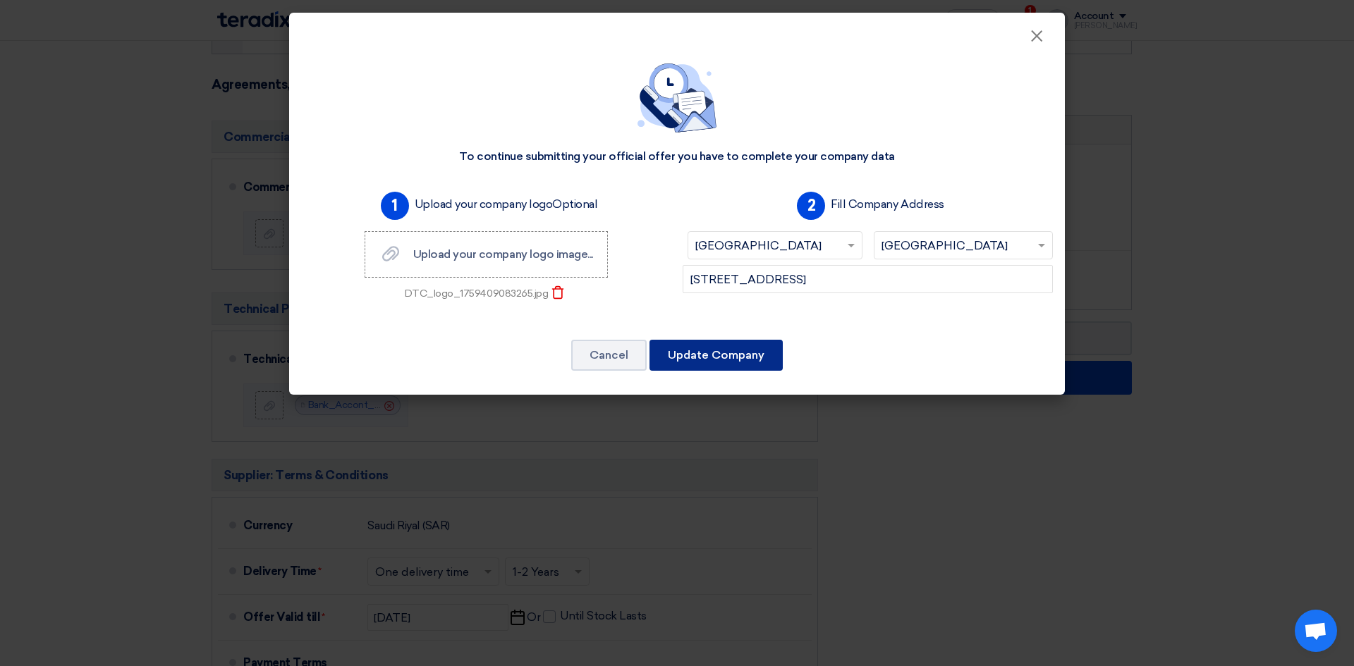
click at [723, 347] on button "Update Company" at bounding box center [715, 355] width 133 height 31
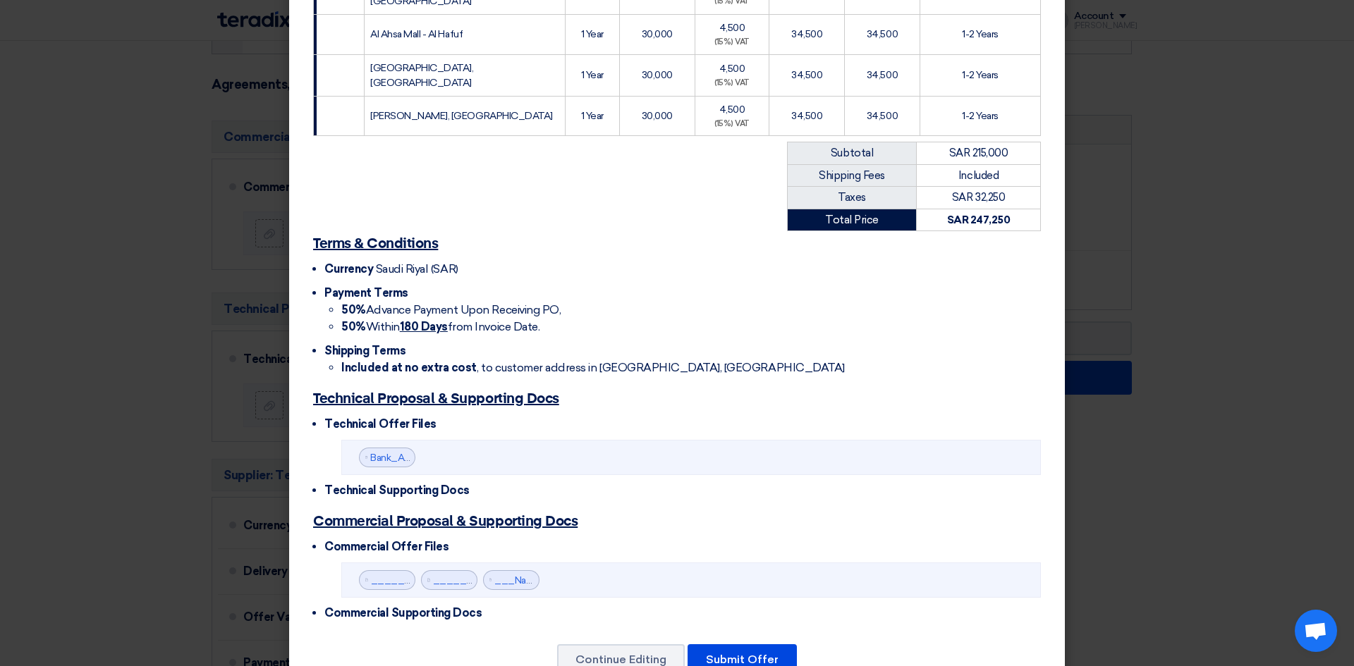
scroll to position [495, 0]
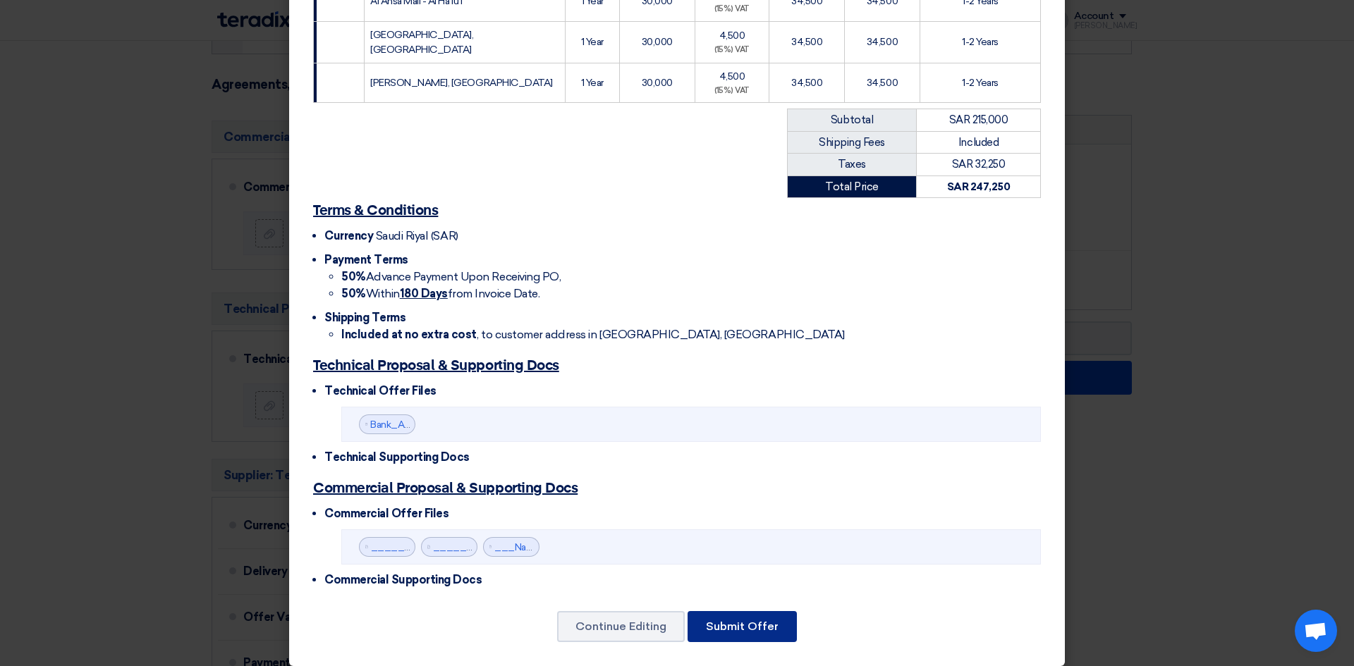
click at [740, 613] on button "Submit Offer" at bounding box center [741, 626] width 109 height 31
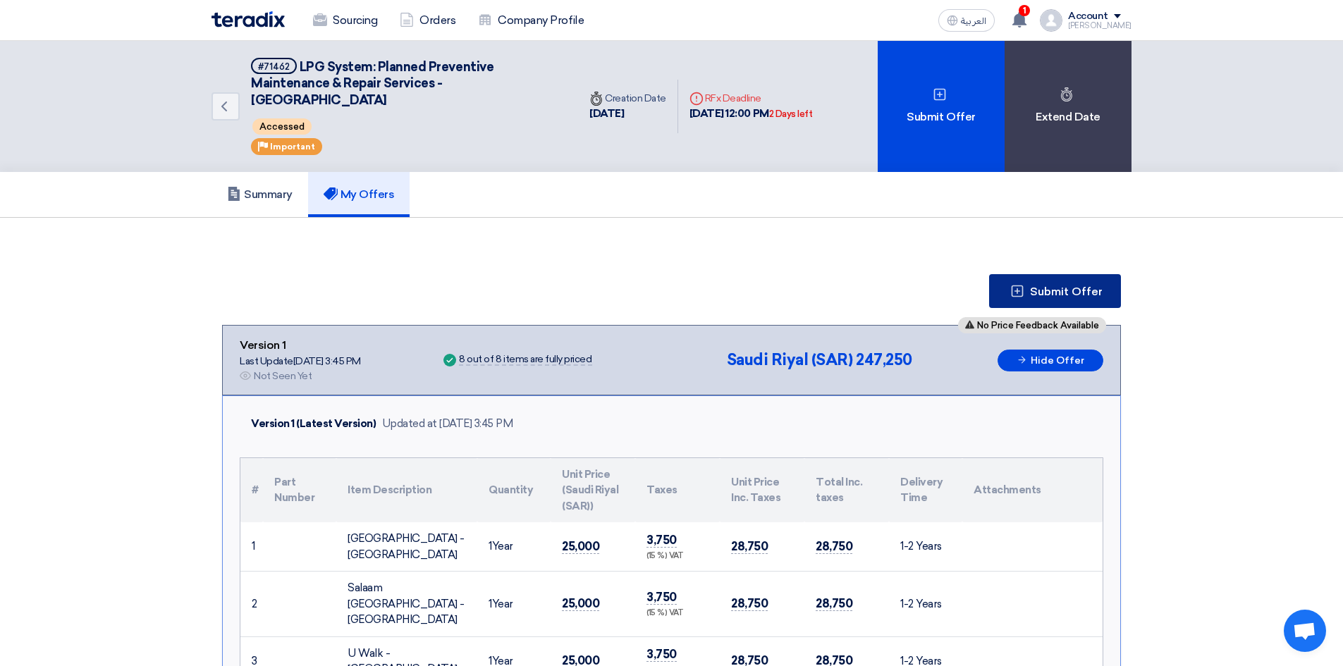
click at [1067, 284] on button "Submit Offer" at bounding box center [1055, 291] width 132 height 34
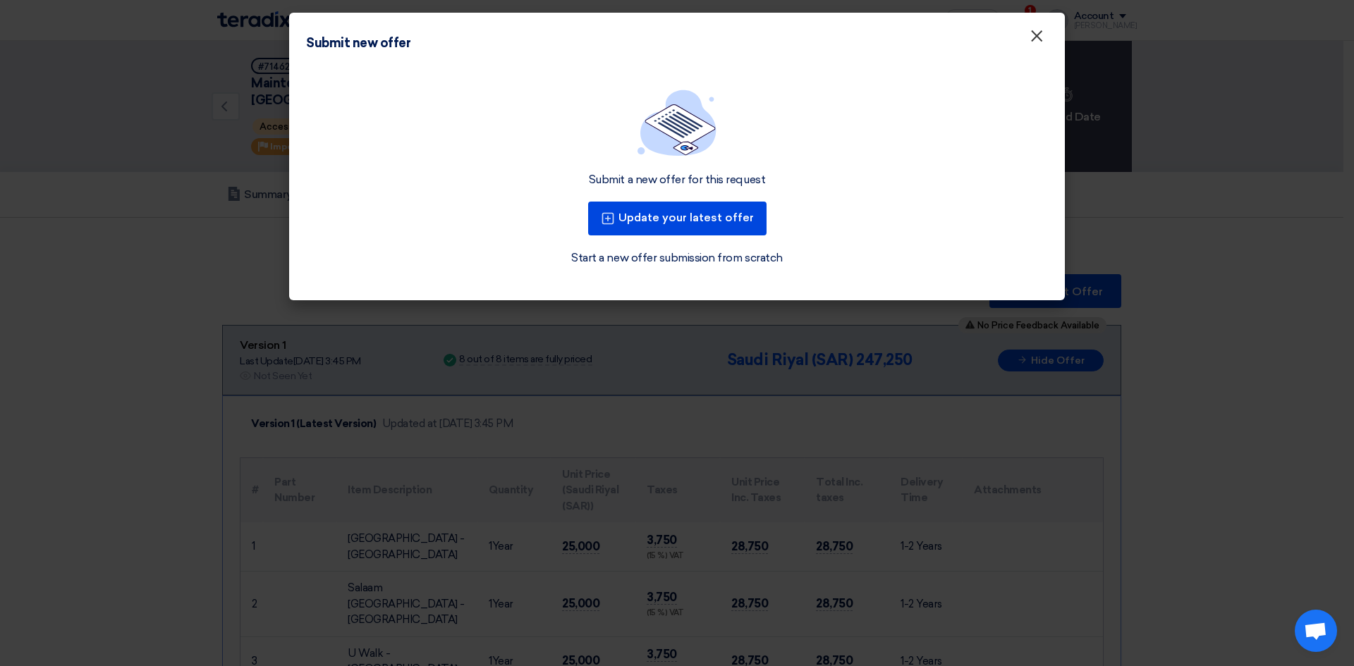
click at [1037, 43] on span "×" at bounding box center [1036, 39] width 14 height 28
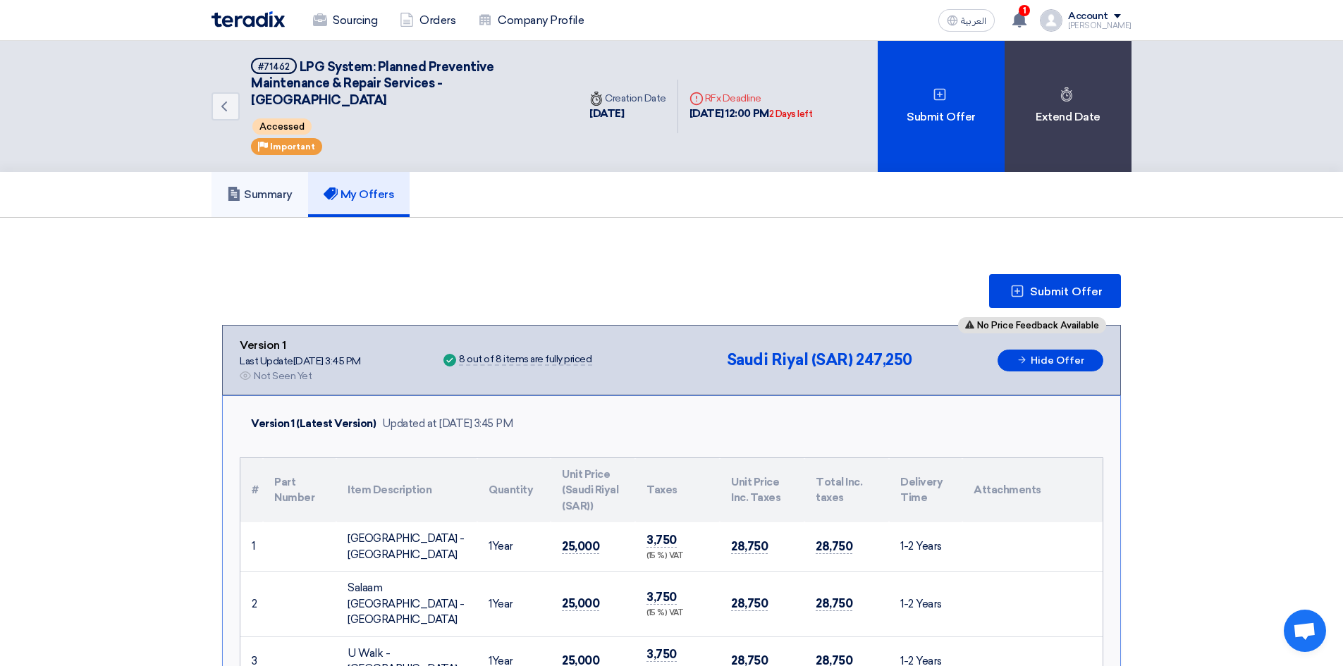
click at [271, 202] on link "Summary" at bounding box center [260, 194] width 97 height 45
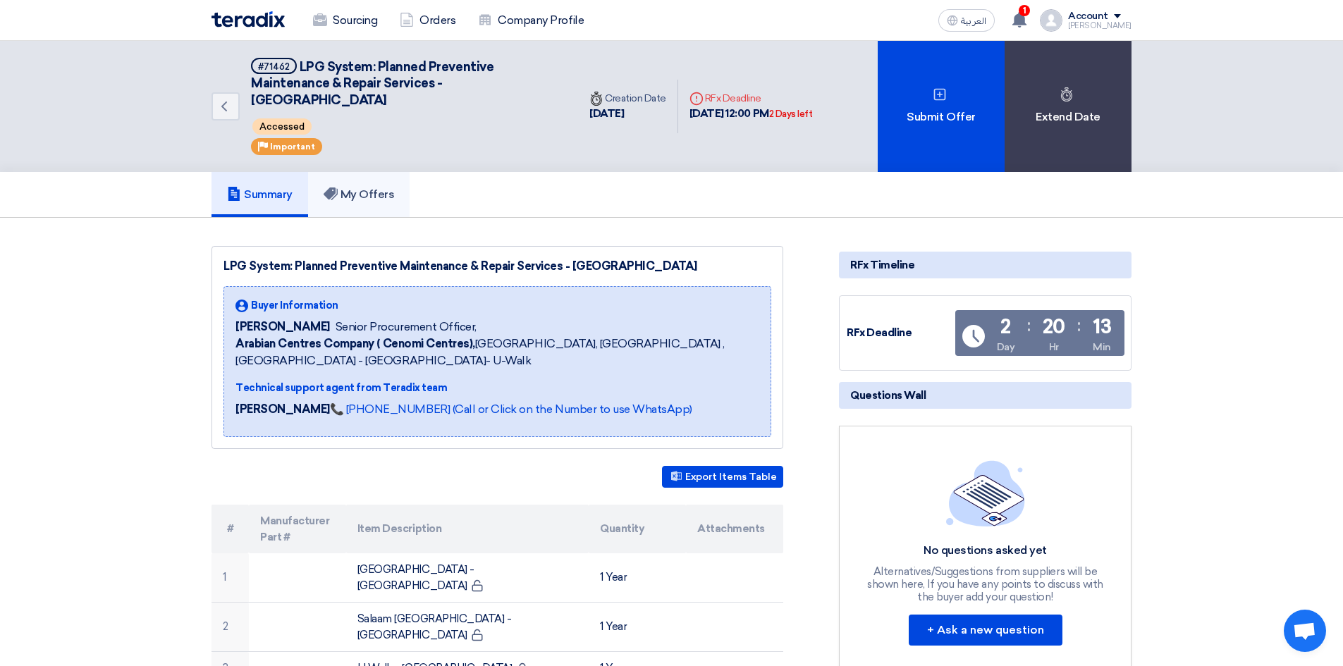
click at [348, 200] on h5 "My Offers" at bounding box center [359, 195] width 71 height 14
